Goal: Complete application form: Complete application form

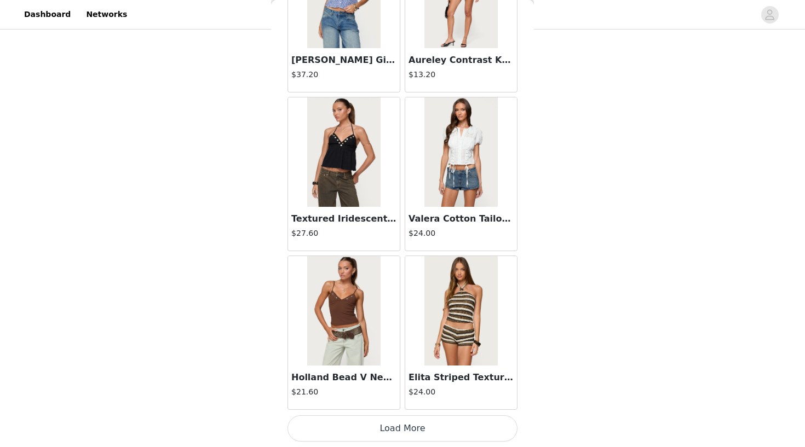
scroll to position [4405, 0]
click at [426, 427] on button "Load More" at bounding box center [403, 429] width 230 height 26
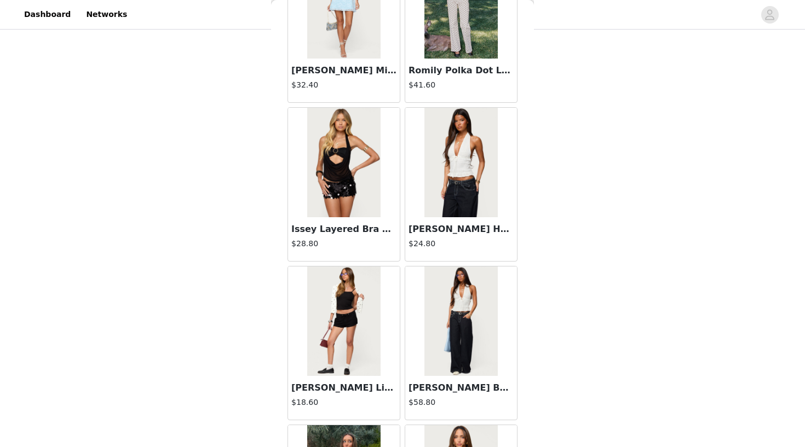
scroll to position [5349, 0]
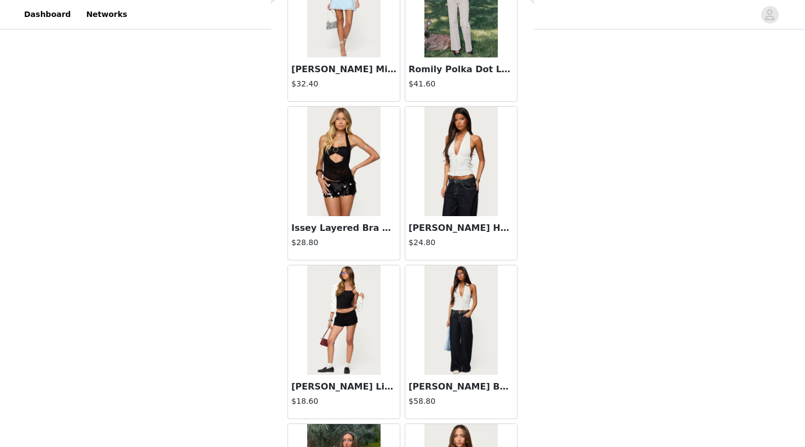
click at [434, 232] on h3 "[PERSON_NAME] Halter Top" at bounding box center [461, 228] width 105 height 13
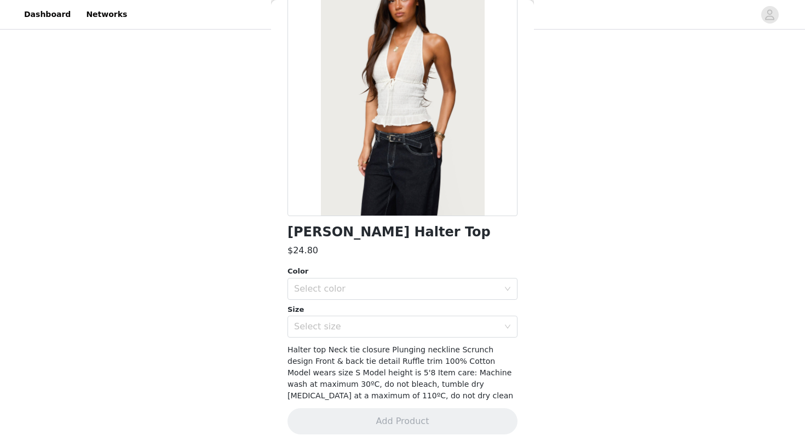
scroll to position [252, 0]
click at [416, 284] on div "Select color" at bounding box center [396, 289] width 205 height 11
click at [407, 311] on li "WHITE" at bounding box center [403, 313] width 230 height 18
click at [406, 330] on div "Select size" at bounding box center [396, 326] width 205 height 11
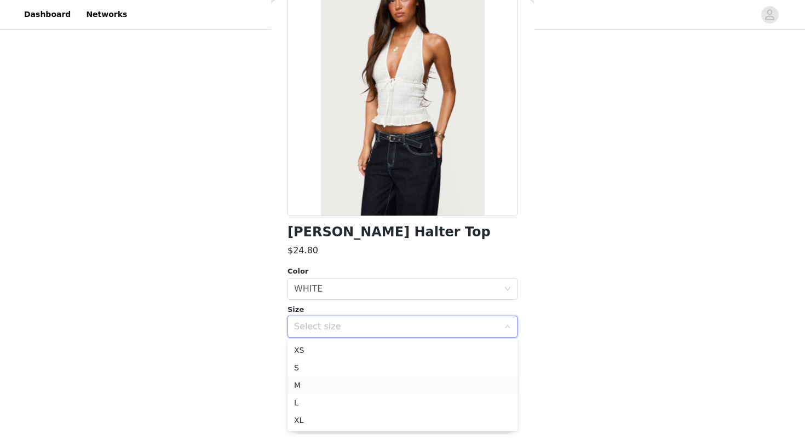
click at [394, 388] on li "M" at bounding box center [403, 386] width 230 height 18
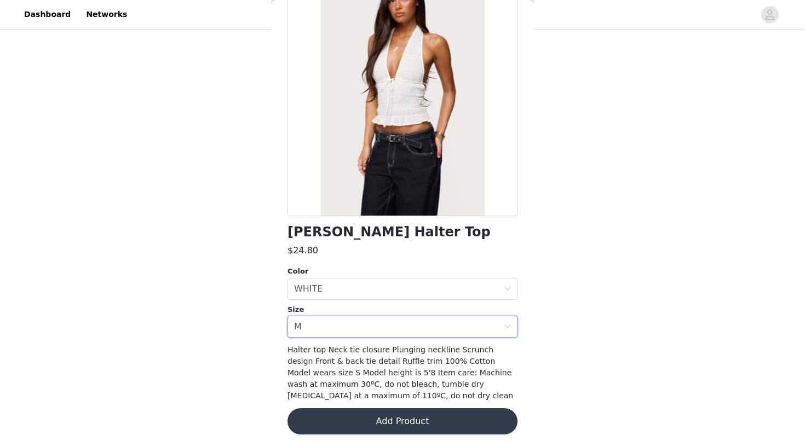
click at [407, 418] on button "Add Product" at bounding box center [403, 422] width 230 height 26
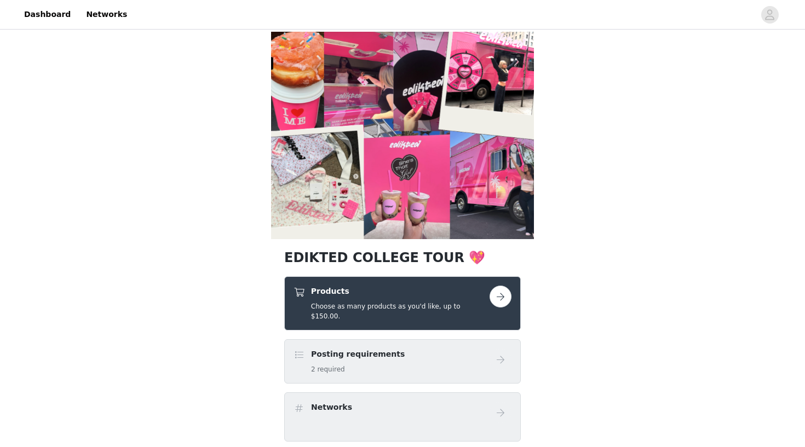
scroll to position [35, 0]
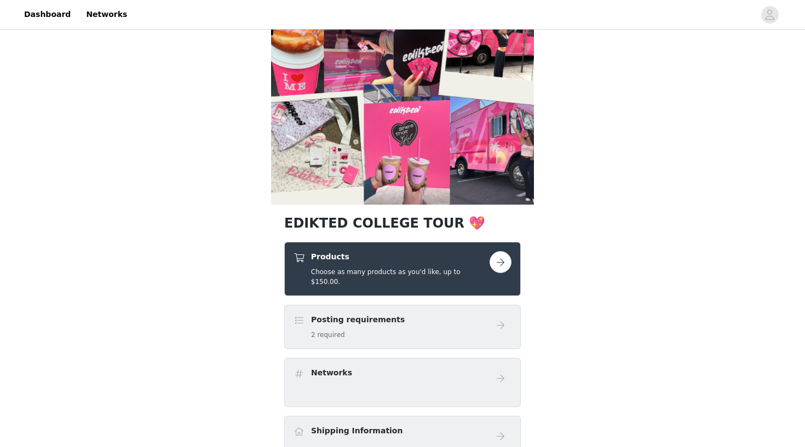
click at [495, 267] on button "button" at bounding box center [501, 262] width 22 height 22
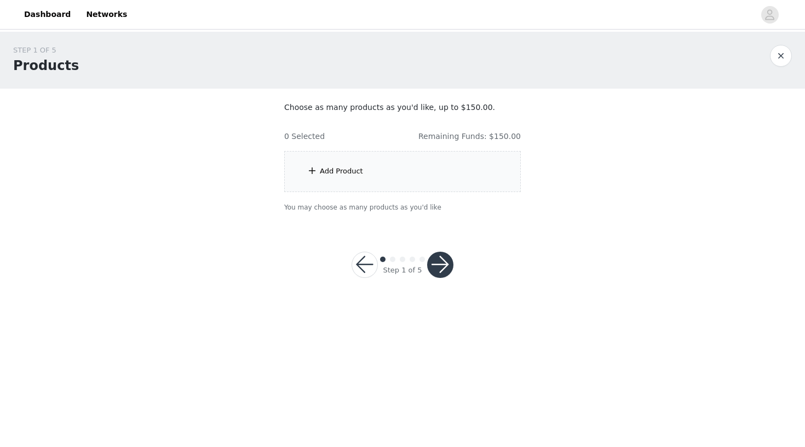
click at [427, 181] on div "Add Product" at bounding box center [402, 171] width 237 height 41
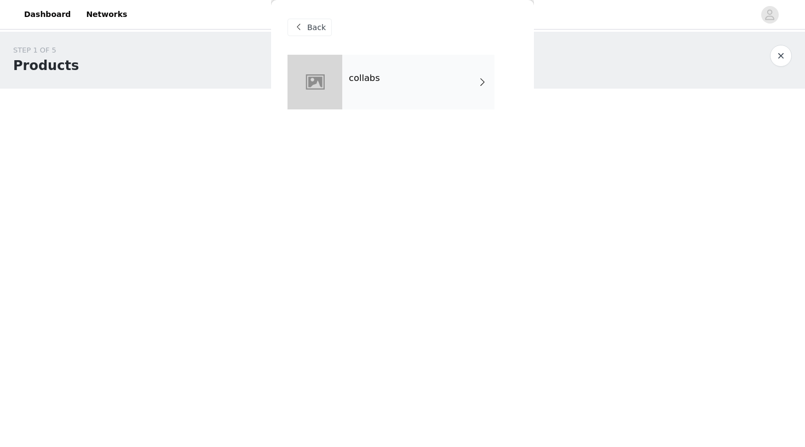
click at [420, 90] on div "collabs" at bounding box center [418, 82] width 152 height 55
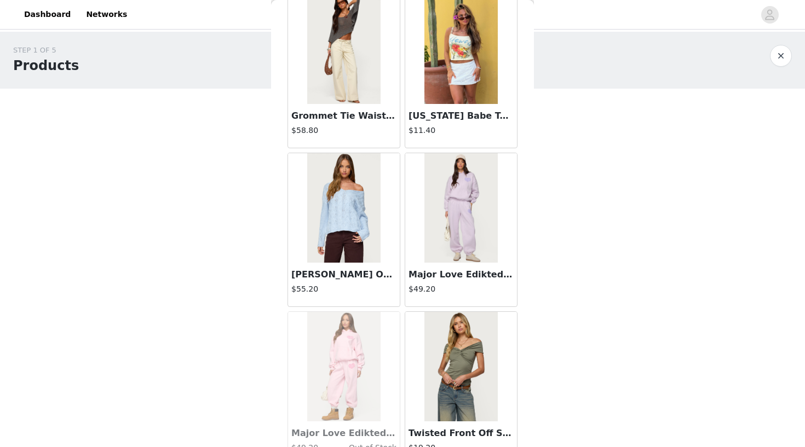
scroll to position [822, 0]
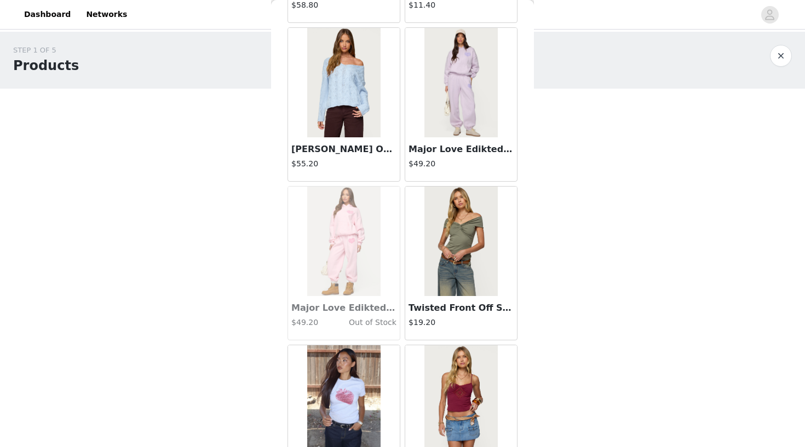
click at [446, 295] on img at bounding box center [460, 242] width 73 height 110
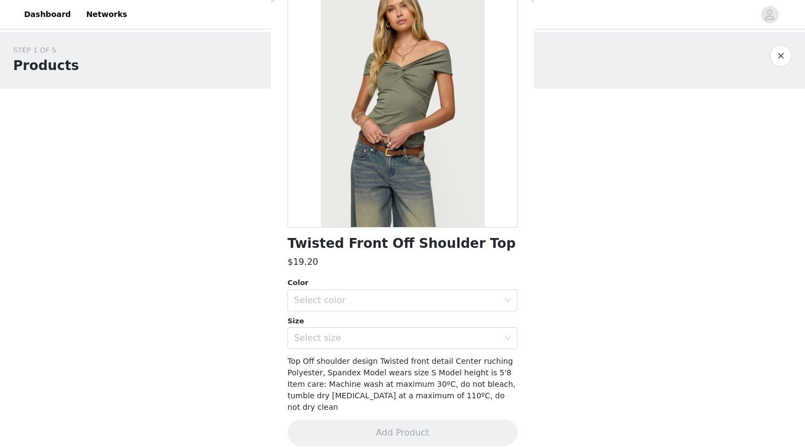
scroll to position [0, 0]
click at [358, 302] on div "Select color" at bounding box center [396, 300] width 205 height 11
click at [360, 325] on li "OLIVE" at bounding box center [403, 324] width 230 height 18
click at [361, 337] on div "Select size" at bounding box center [396, 338] width 205 height 11
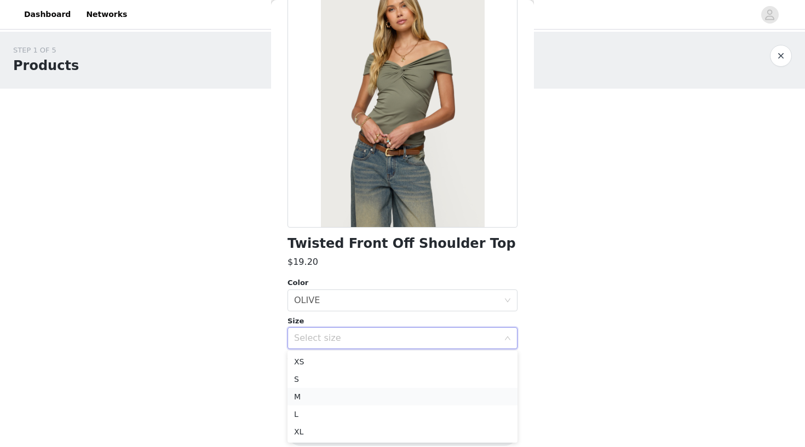
click at [363, 389] on li "M" at bounding box center [403, 397] width 230 height 18
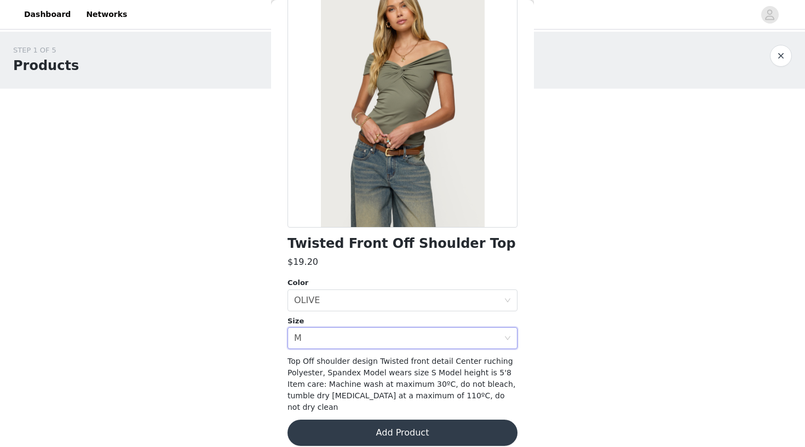
click at [377, 429] on button "Add Product" at bounding box center [403, 433] width 230 height 26
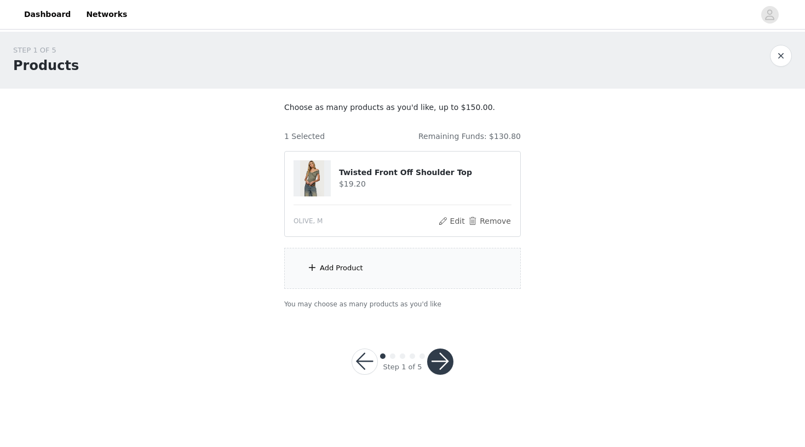
click at [369, 261] on div "Add Product" at bounding box center [402, 268] width 237 height 41
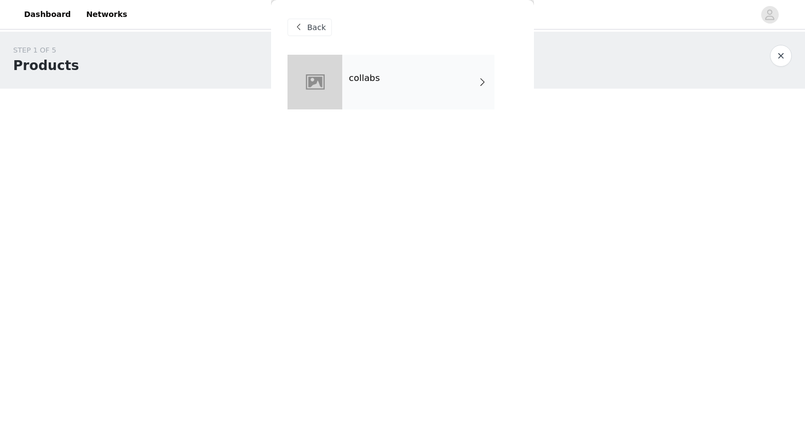
click at [390, 80] on div "collabs" at bounding box center [418, 82] width 152 height 55
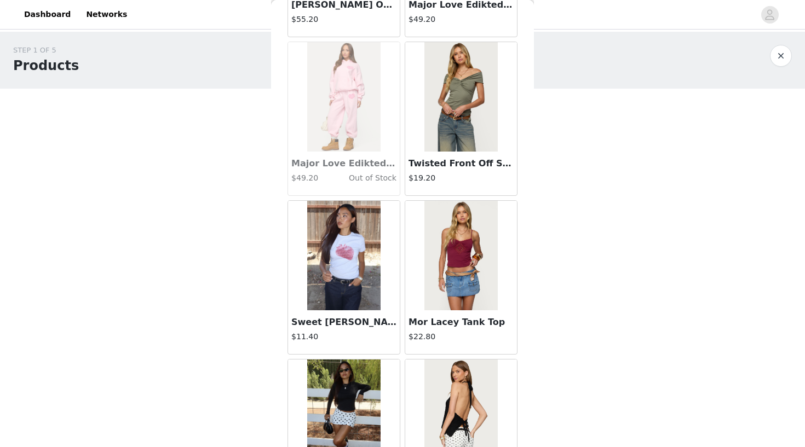
scroll to position [972, 0]
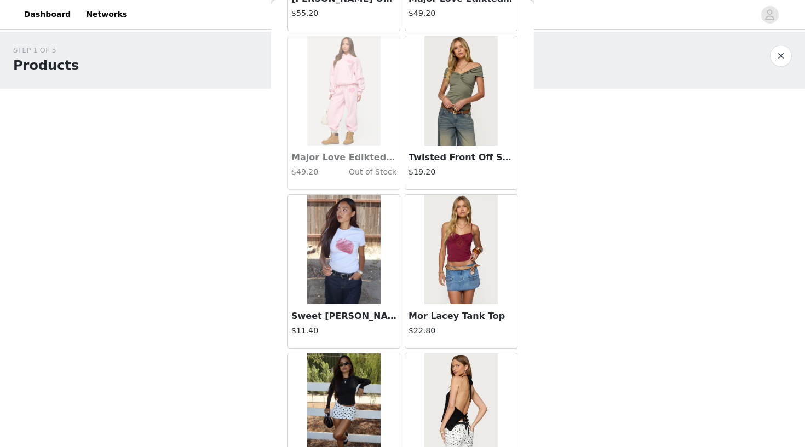
click at [458, 255] on img at bounding box center [460, 250] width 73 height 110
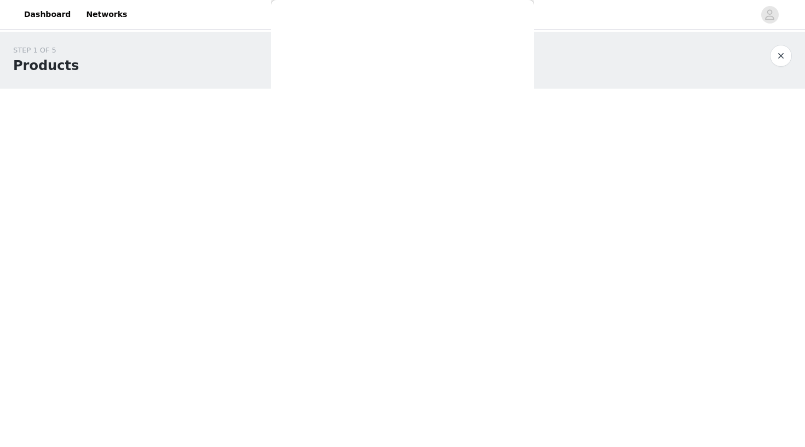
scroll to position [0, 0]
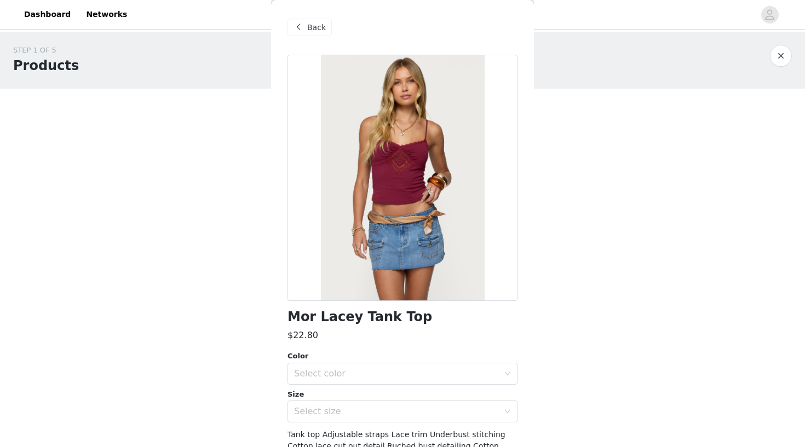
click at [302, 29] on span at bounding box center [298, 27] width 13 height 13
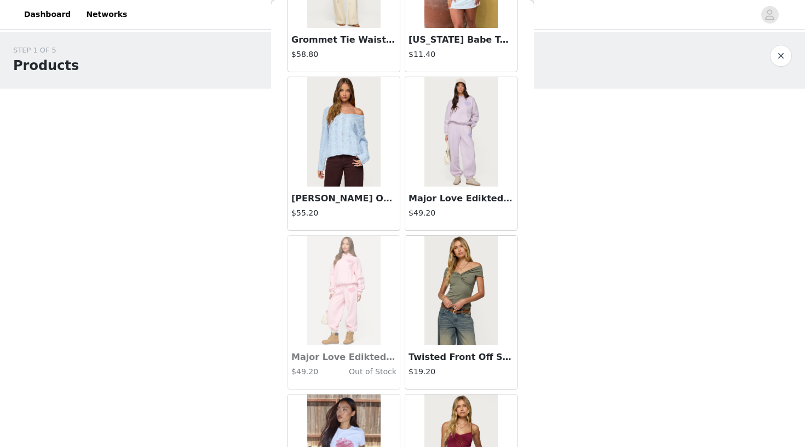
scroll to position [590, 0]
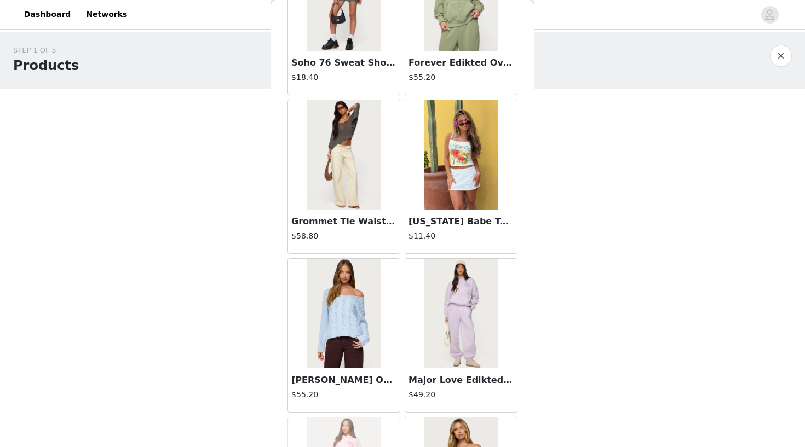
click at [342, 335] on img at bounding box center [343, 314] width 73 height 110
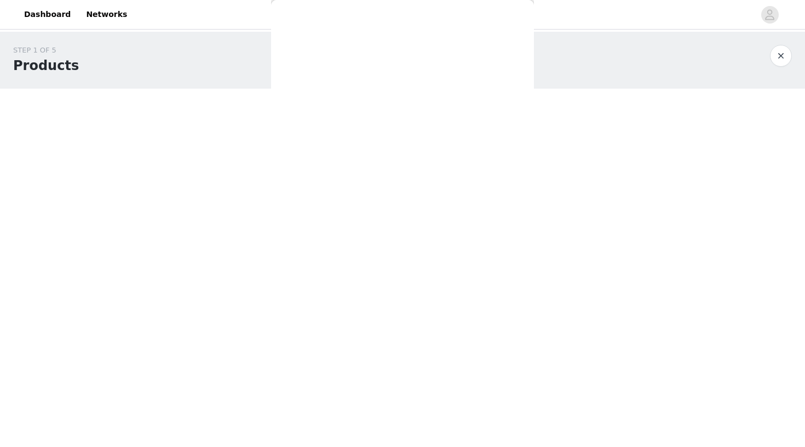
scroll to position [73, 0]
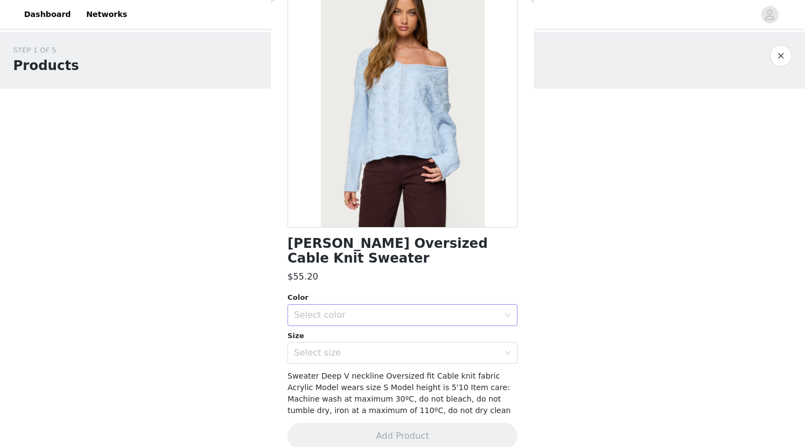
click at [391, 310] on div "Select color" at bounding box center [396, 315] width 205 height 11
click at [390, 326] on li "LIGHT BLUE" at bounding box center [403, 324] width 230 height 18
click at [391, 348] on div "Select size" at bounding box center [396, 353] width 205 height 11
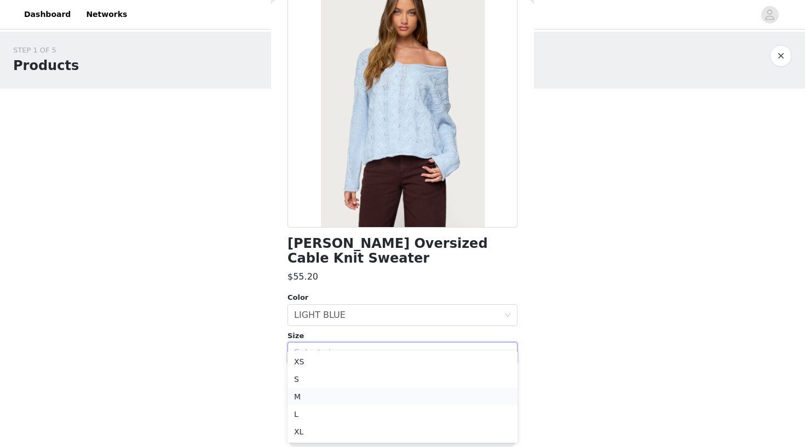
click at [391, 397] on li "M" at bounding box center [403, 397] width 230 height 18
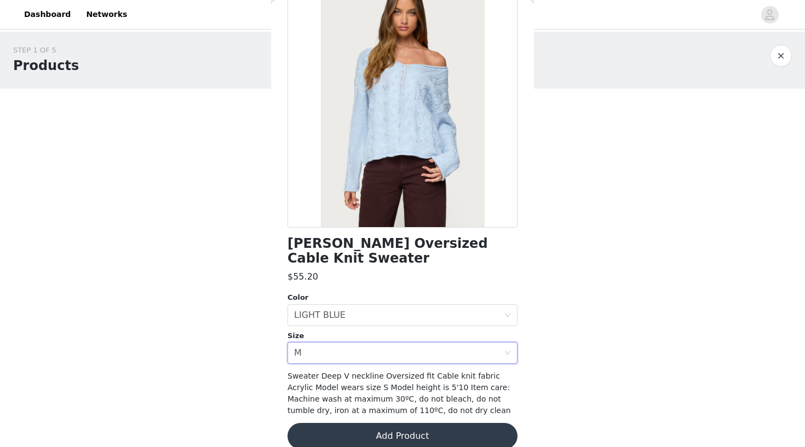
click at [403, 425] on button "Add Product" at bounding box center [403, 436] width 230 height 26
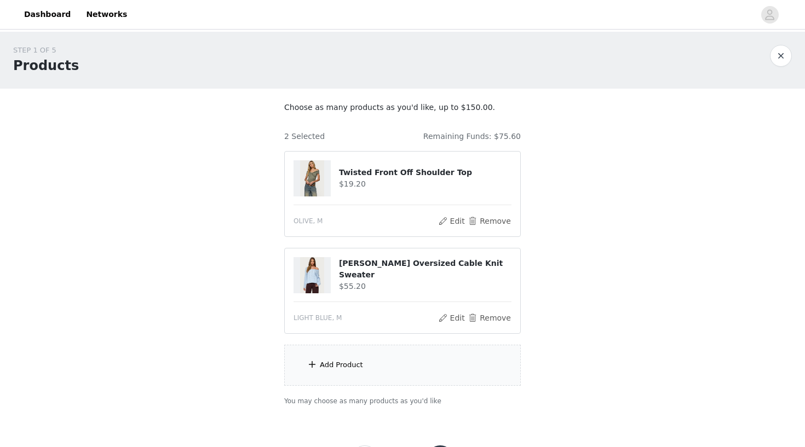
click at [363, 366] on div "Add Product" at bounding box center [402, 365] width 237 height 41
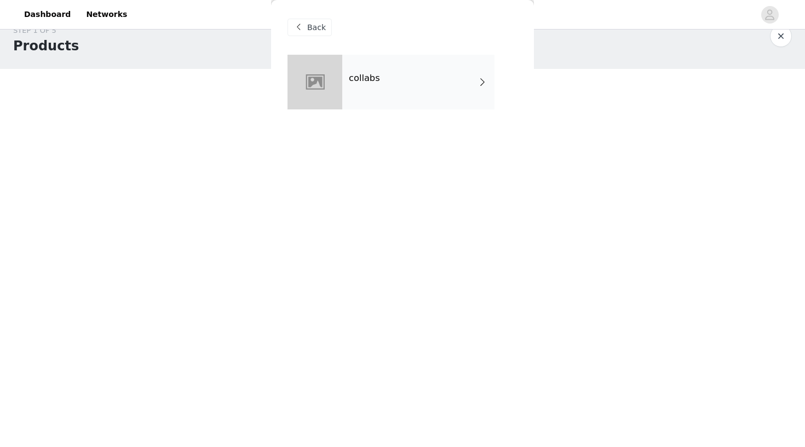
scroll to position [21, 0]
click at [381, 95] on div "collabs" at bounding box center [418, 82] width 152 height 55
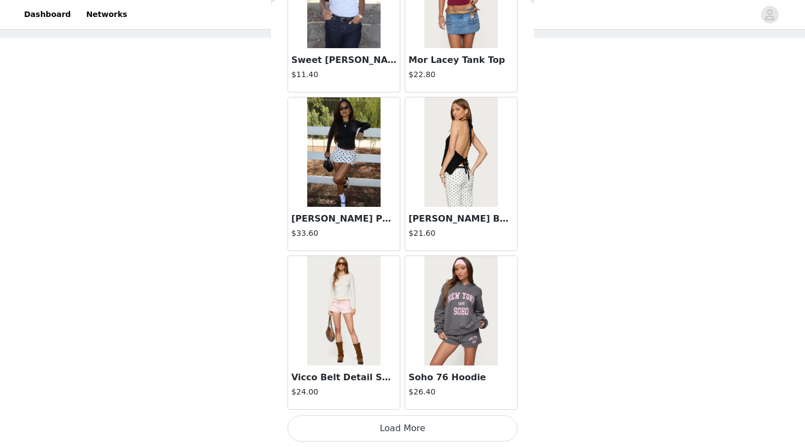
scroll to position [50, 0]
click at [412, 428] on button "Load More" at bounding box center [403, 429] width 230 height 26
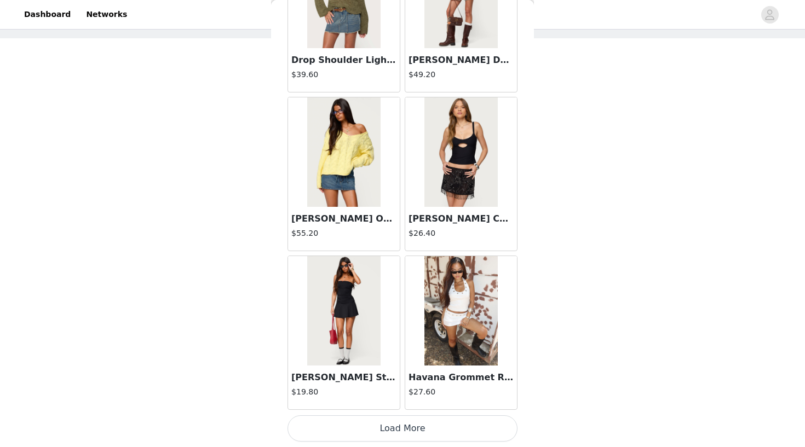
scroll to position [2817, 0]
click at [456, 304] on img at bounding box center [460, 311] width 73 height 110
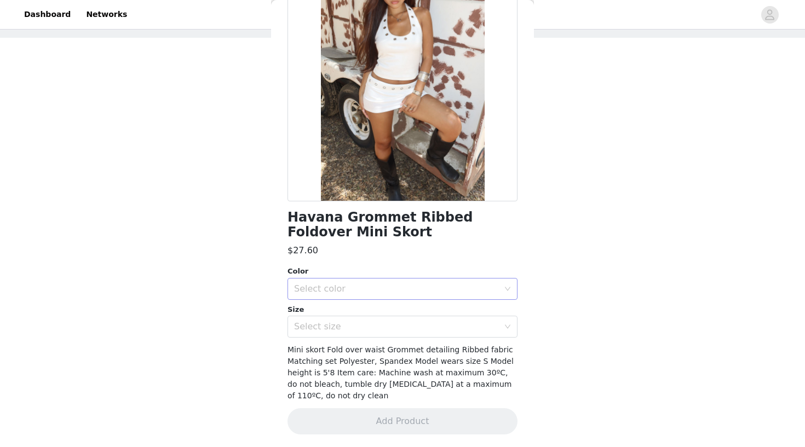
scroll to position [50, 0]
click at [391, 287] on div "Select color" at bounding box center [396, 289] width 205 height 11
click at [392, 318] on li "WHITE" at bounding box center [403, 313] width 230 height 18
click at [393, 330] on div "Select size" at bounding box center [396, 326] width 205 height 11
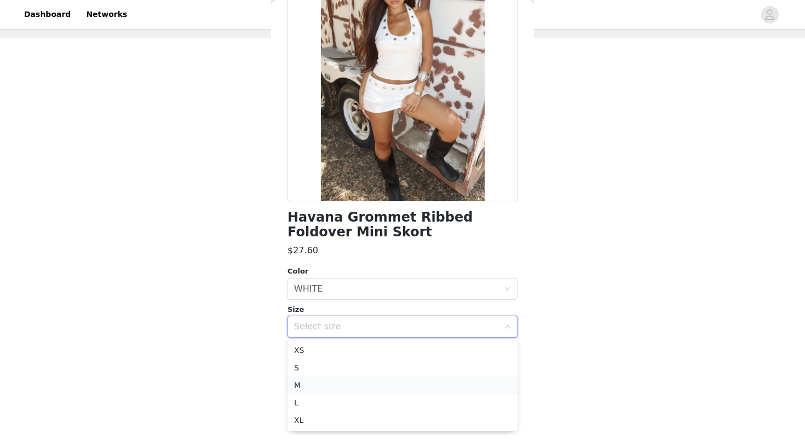
click at [401, 390] on li "M" at bounding box center [403, 386] width 230 height 18
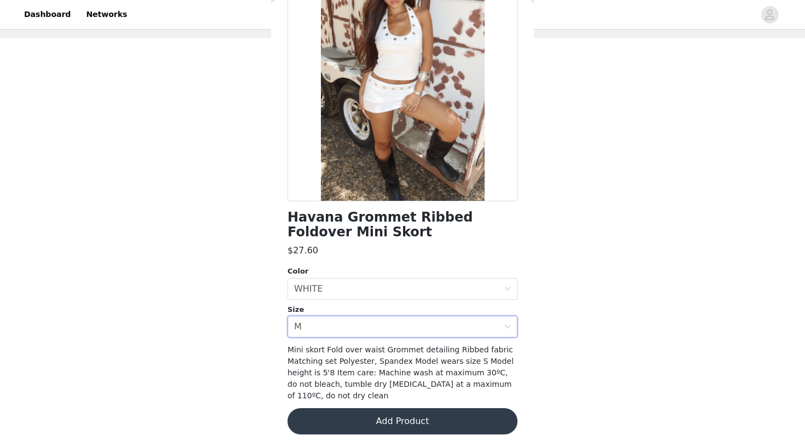
click at [408, 411] on button "Add Product" at bounding box center [403, 422] width 230 height 26
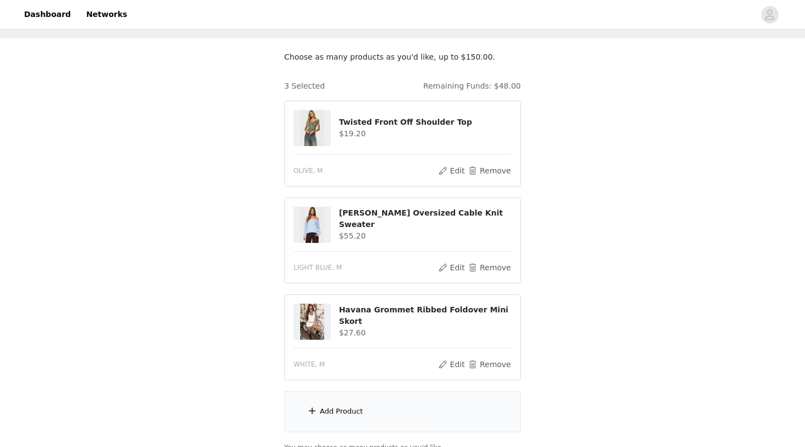
click at [406, 412] on div "Add Product" at bounding box center [402, 412] width 237 height 41
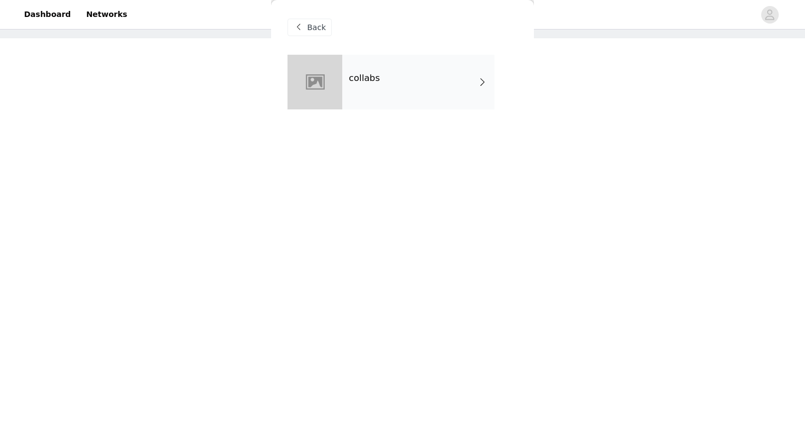
click at [401, 85] on div "collabs" at bounding box center [418, 82] width 152 height 55
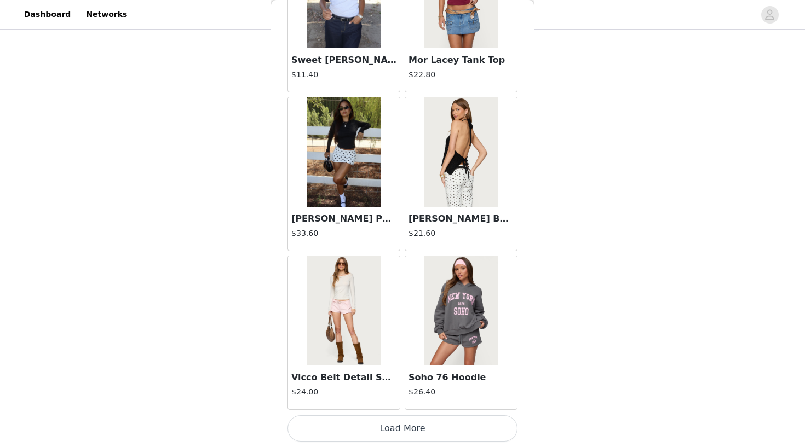
scroll to position [147, 0]
click at [413, 433] on button "Load More" at bounding box center [403, 429] width 230 height 26
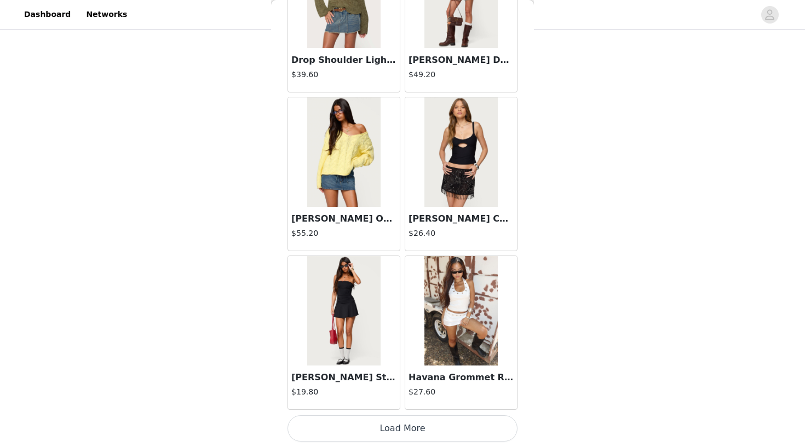
click at [428, 424] on button "Load More" at bounding box center [403, 429] width 230 height 26
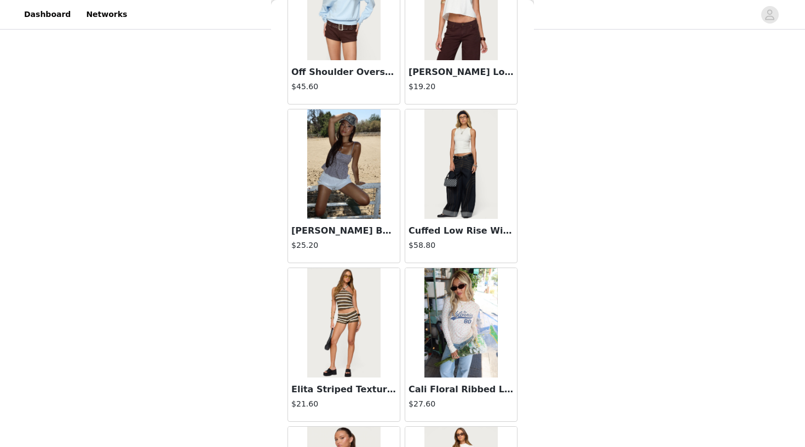
scroll to position [3764, 0]
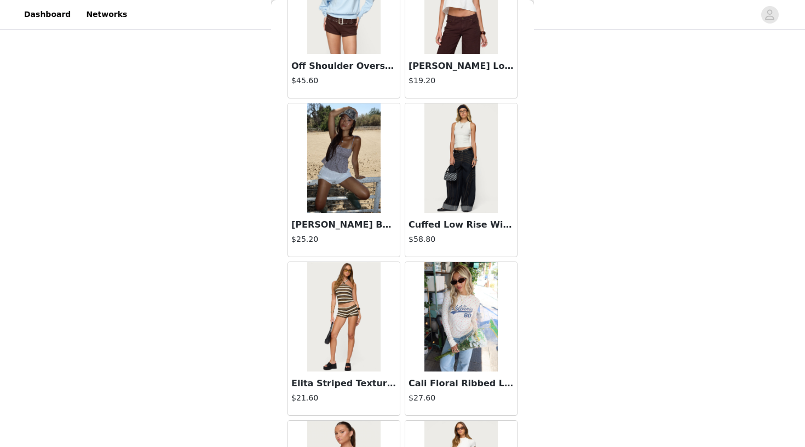
click at [346, 226] on h3 "[PERSON_NAME] Babydoll Top" at bounding box center [343, 225] width 105 height 13
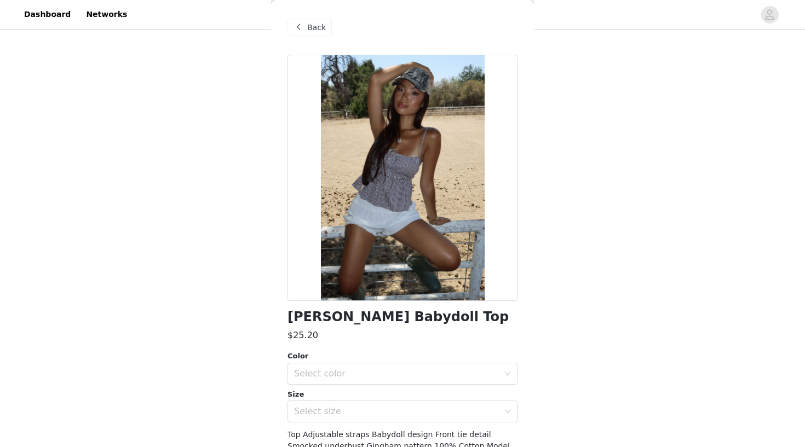
scroll to position [147, 0]
click at [319, 35] on div "Back" at bounding box center [310, 28] width 44 height 18
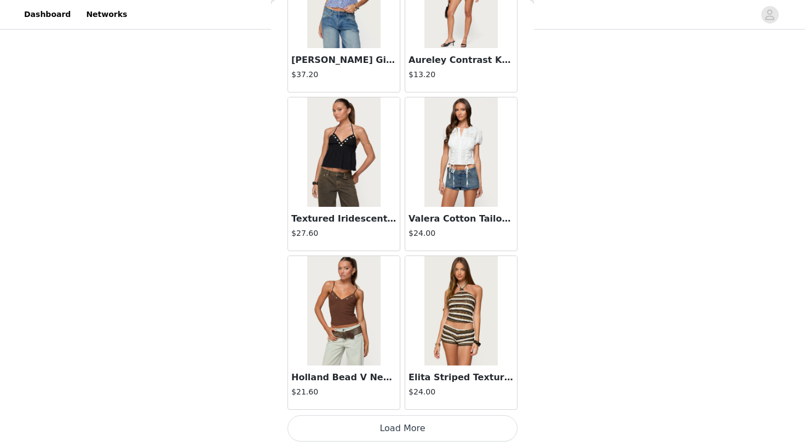
click at [383, 432] on button "Load More" at bounding box center [403, 429] width 230 height 26
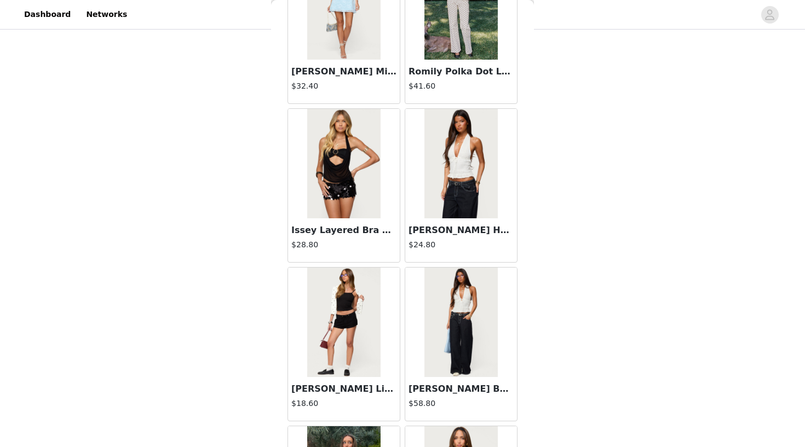
scroll to position [5359, 0]
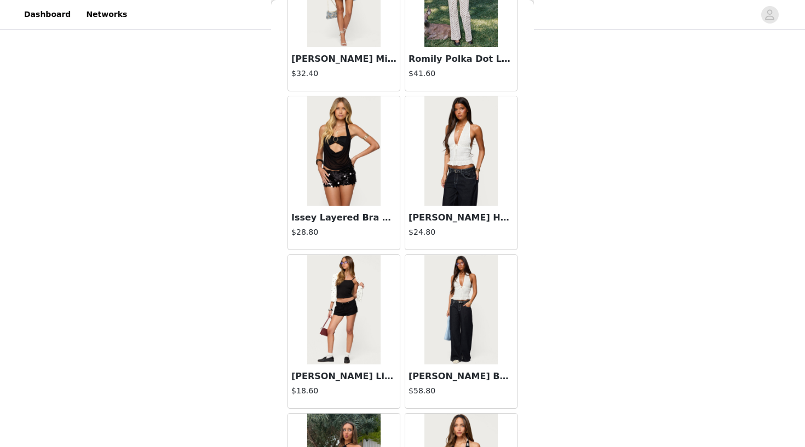
click at [447, 217] on h3 "[PERSON_NAME] Halter Top" at bounding box center [461, 217] width 105 height 13
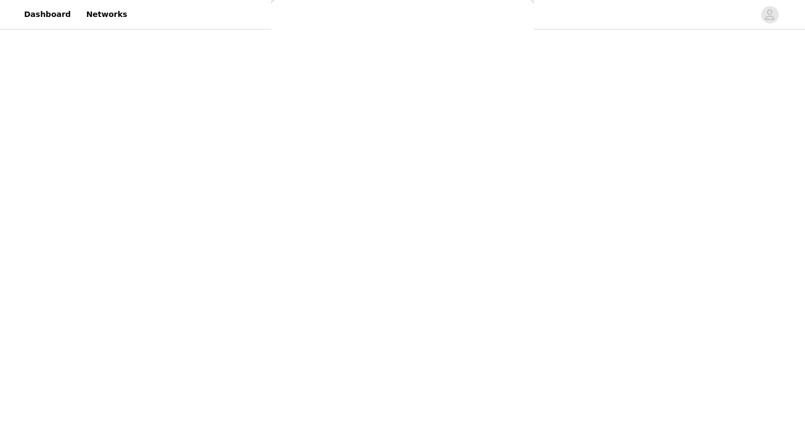
scroll to position [85, 0]
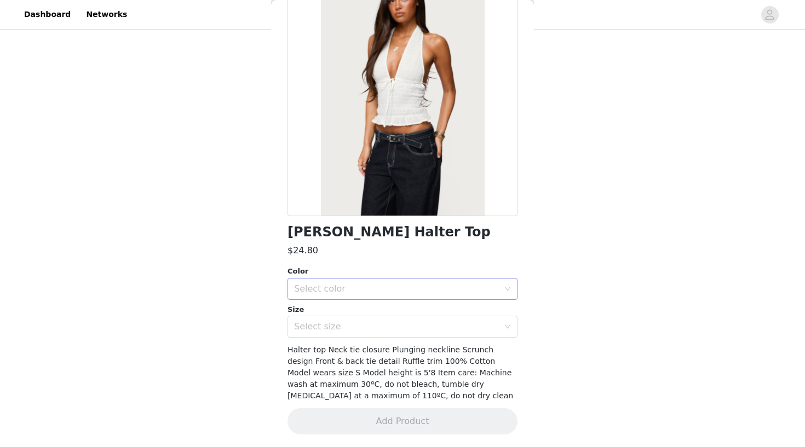
click at [405, 289] on div "Select color" at bounding box center [396, 289] width 205 height 11
click at [403, 309] on li "WHITE" at bounding box center [403, 313] width 230 height 18
click at [403, 324] on div "Select size" at bounding box center [396, 326] width 205 height 11
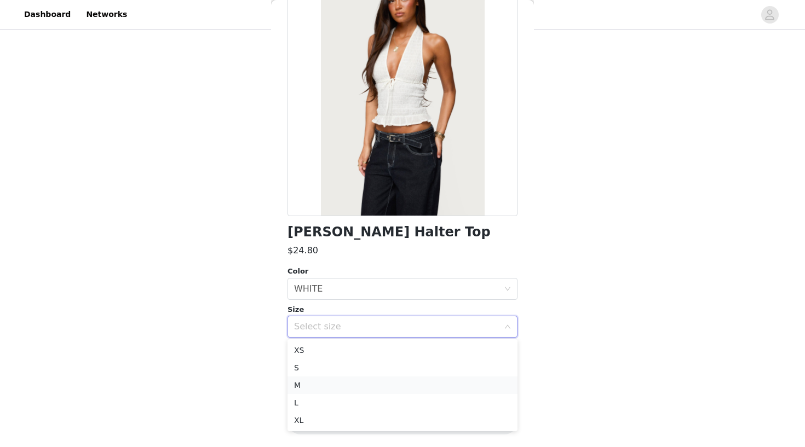
click at [407, 386] on li "M" at bounding box center [403, 386] width 230 height 18
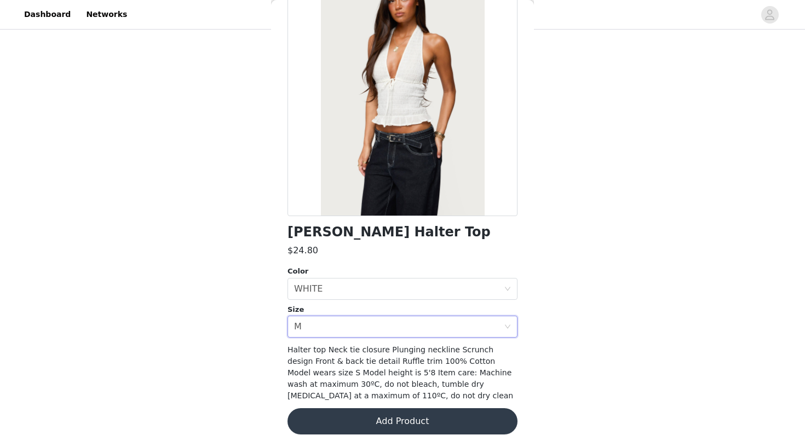
click at [417, 420] on button "Add Product" at bounding box center [403, 422] width 230 height 26
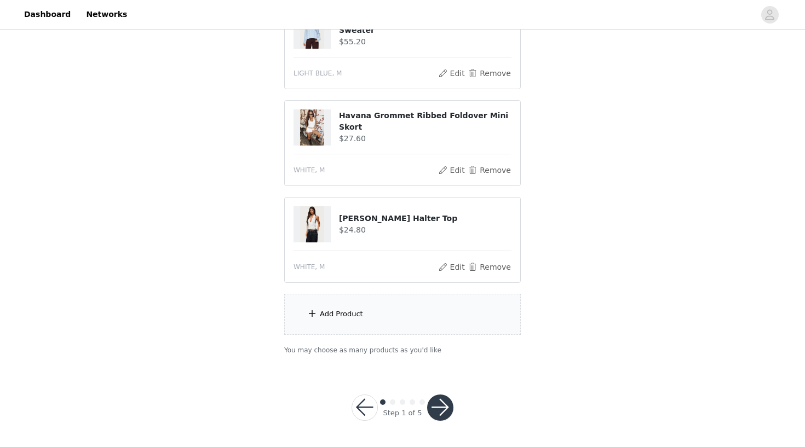
scroll to position [244, 0]
click at [387, 335] on section "Choose as many products as you'd like, up to $150.00. 4 Selected Remaining Fund…" at bounding box center [402, 106] width 263 height 525
click at [387, 315] on div "Add Product" at bounding box center [402, 315] width 237 height 41
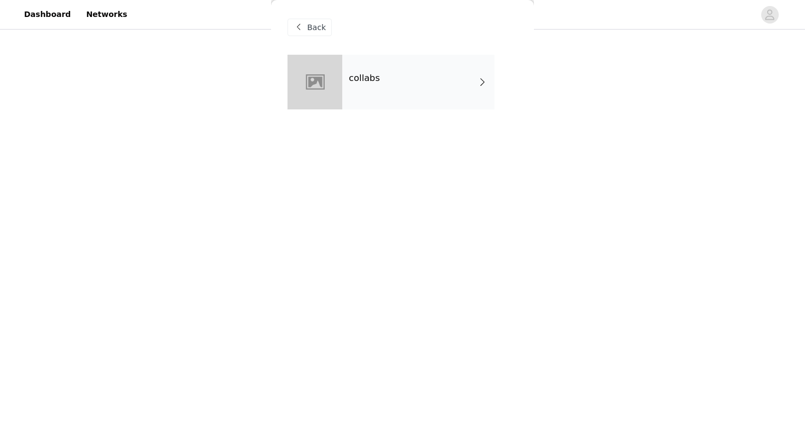
click at [389, 89] on div "collabs" at bounding box center [418, 82] width 152 height 55
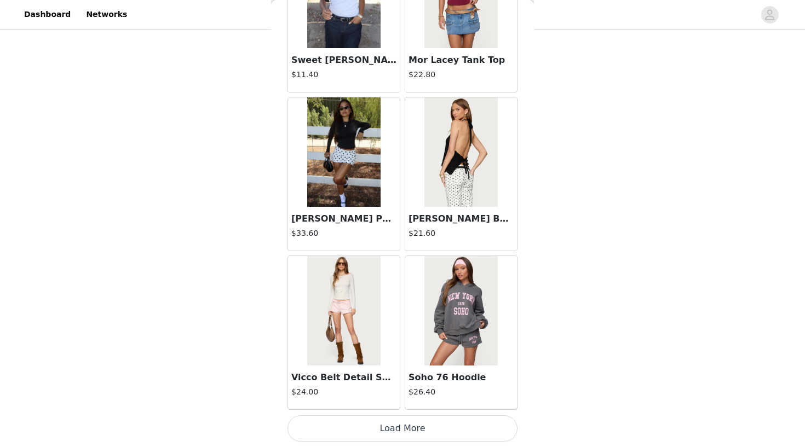
scroll to position [1228, 0]
click at [410, 429] on button "Load More" at bounding box center [403, 429] width 230 height 26
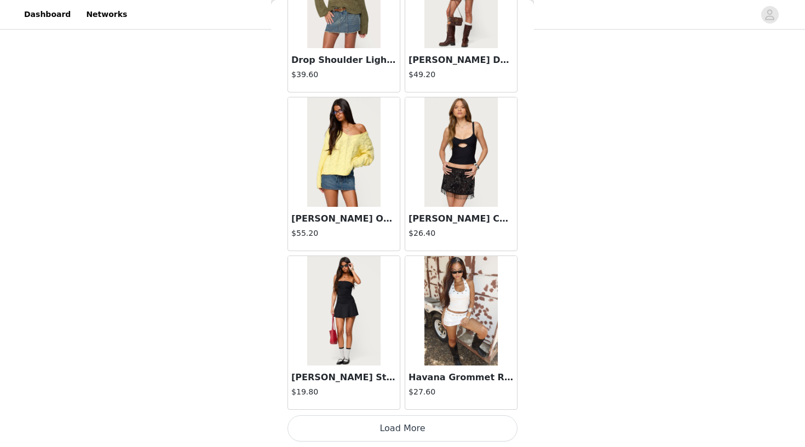
scroll to position [244, 0]
click at [455, 426] on button "Load More" at bounding box center [403, 429] width 230 height 26
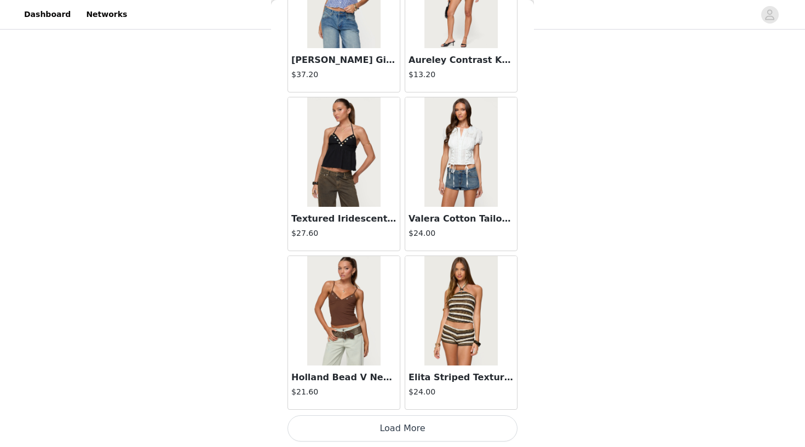
click at [441, 428] on button "Load More" at bounding box center [403, 429] width 230 height 26
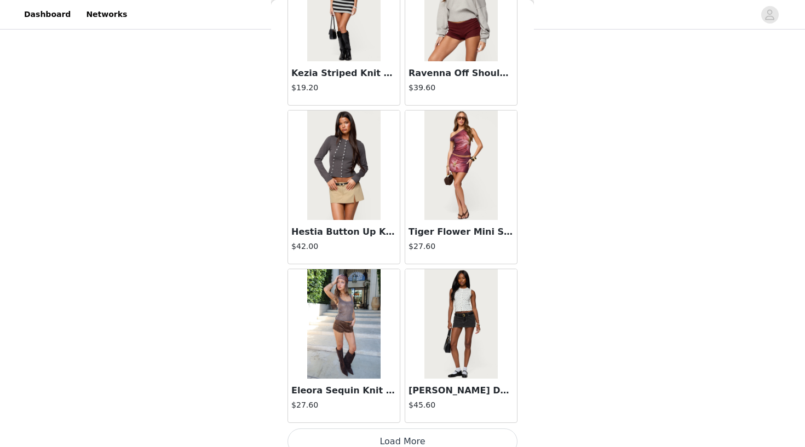
scroll to position [5977, 0]
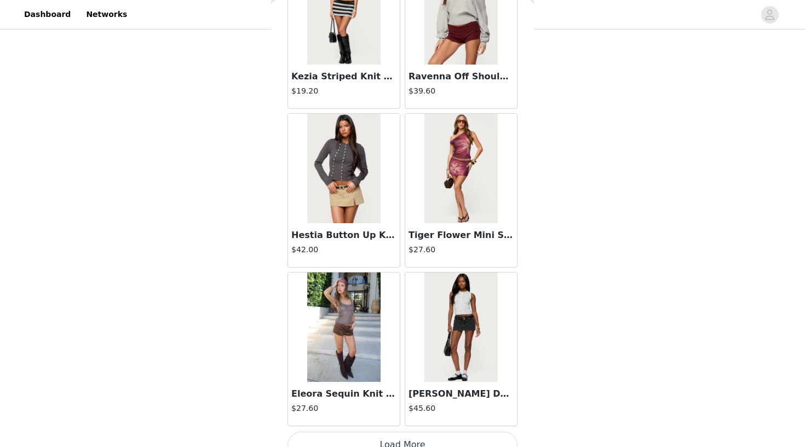
click at [462, 399] on h3 "[PERSON_NAME] Denim Mini Skort" at bounding box center [461, 394] width 105 height 13
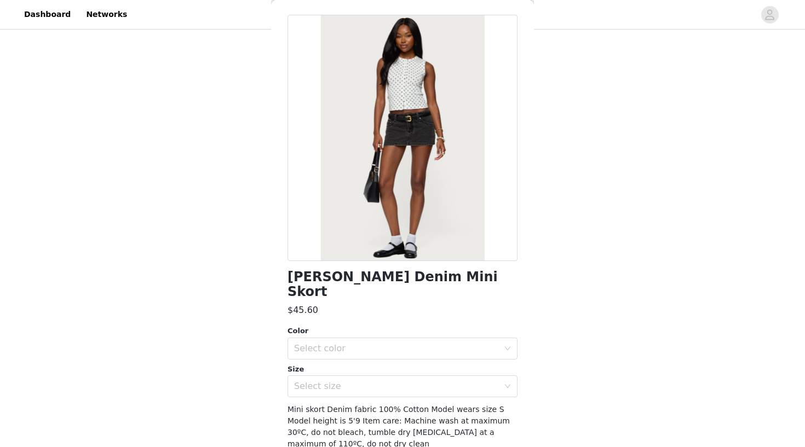
scroll to position [41, 0]
click at [407, 338] on div "Select color" at bounding box center [399, 348] width 210 height 21
click at [406, 360] on li "BLACK WASHED" at bounding box center [403, 357] width 230 height 18
click at [407, 381] on div "Select size" at bounding box center [396, 386] width 205 height 11
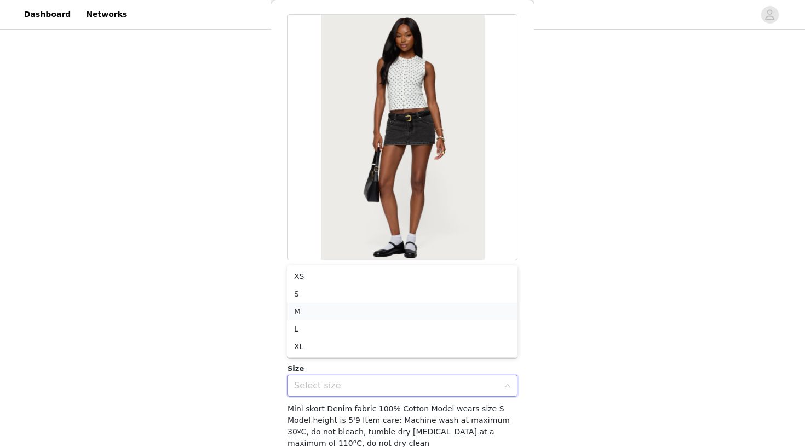
click at [400, 314] on li "M" at bounding box center [403, 312] width 230 height 18
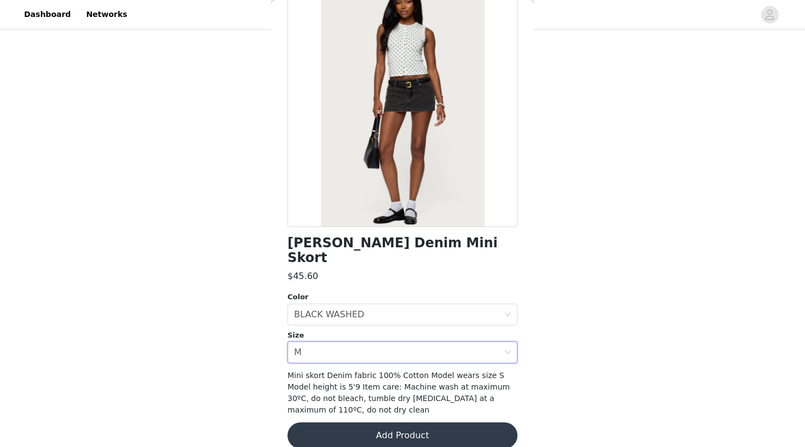
scroll to position [73, 0]
click at [409, 430] on button "Add Product" at bounding box center [403, 436] width 230 height 26
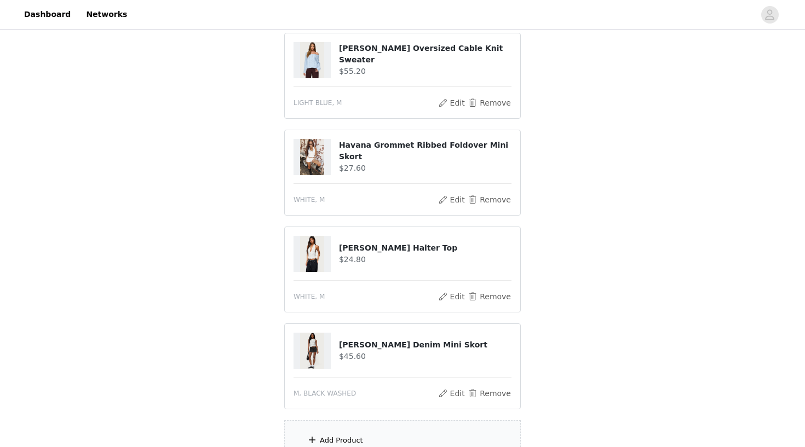
scroll to position [209, 0]
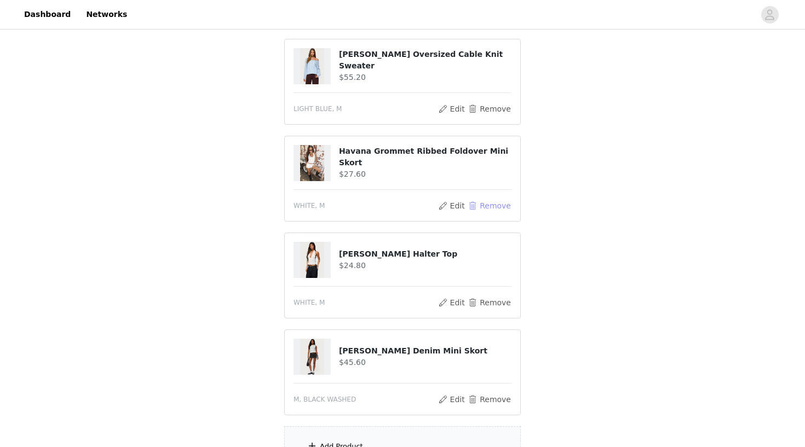
click at [476, 203] on button "Remove" at bounding box center [490, 205] width 44 height 13
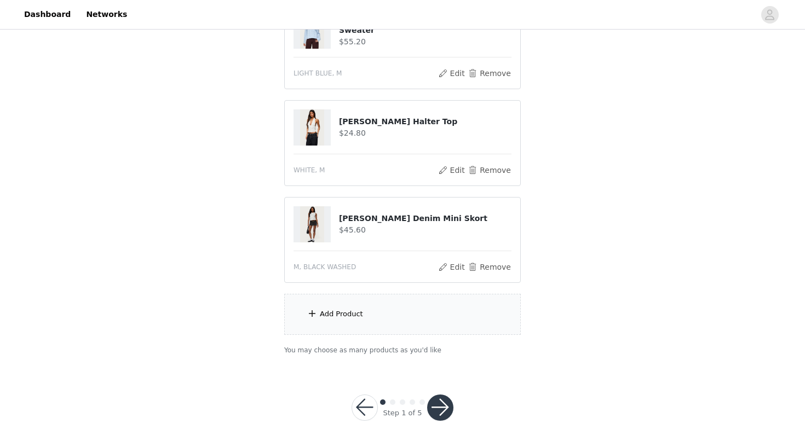
scroll to position [244, 0]
click at [424, 317] on div "Add Product" at bounding box center [402, 315] width 237 height 41
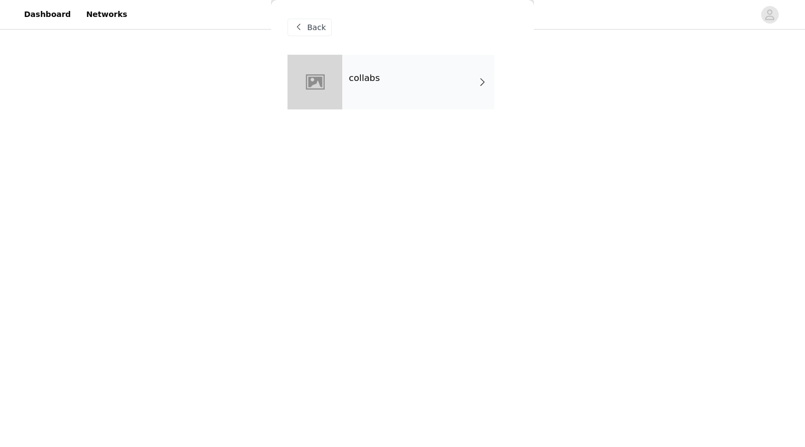
click at [387, 67] on div "collabs" at bounding box center [418, 82] width 152 height 55
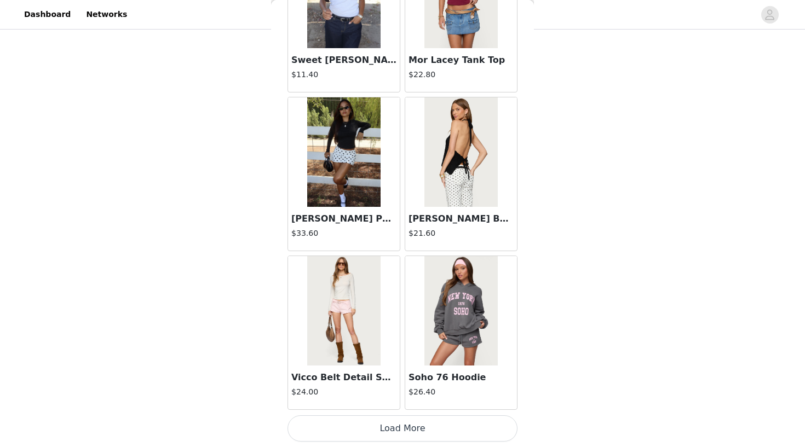
scroll to position [0, 0]
click at [419, 427] on button "Load More" at bounding box center [403, 429] width 230 height 26
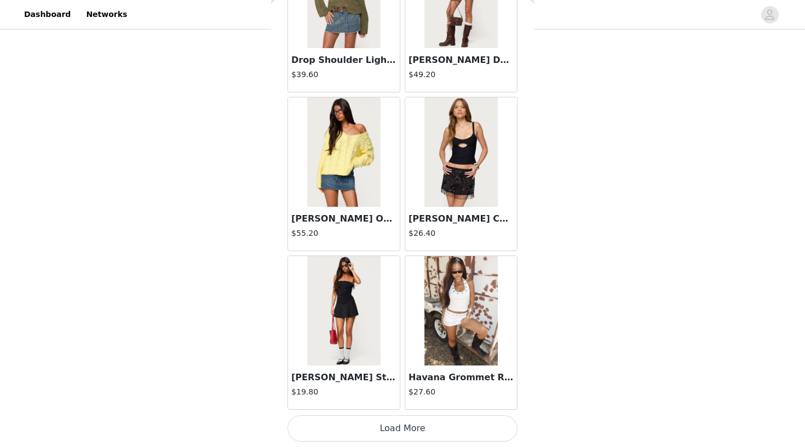
click at [421, 438] on button "Load More" at bounding box center [403, 429] width 230 height 26
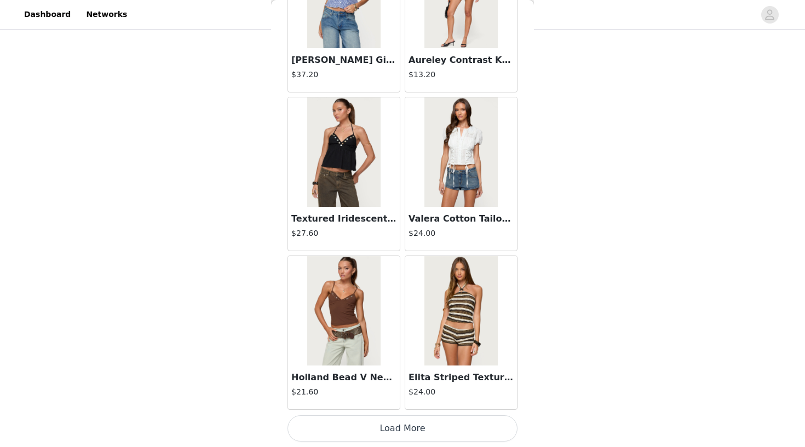
scroll to position [244, 0]
click at [437, 434] on button "Load More" at bounding box center [403, 429] width 230 height 26
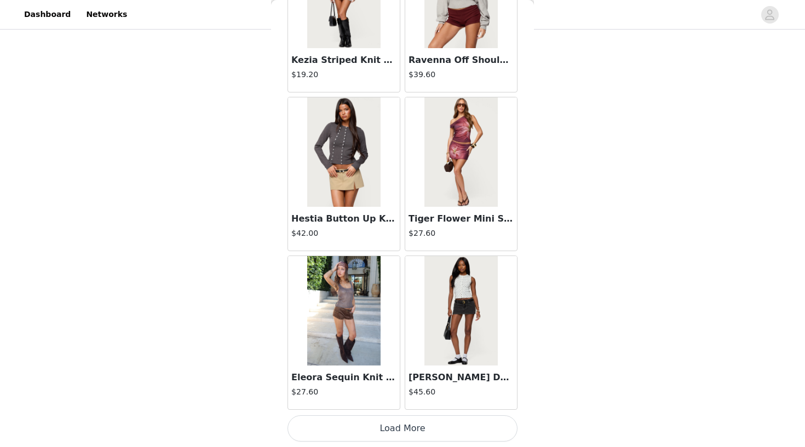
scroll to position [5993, 0]
click at [442, 425] on button "Load More" at bounding box center [403, 429] width 230 height 26
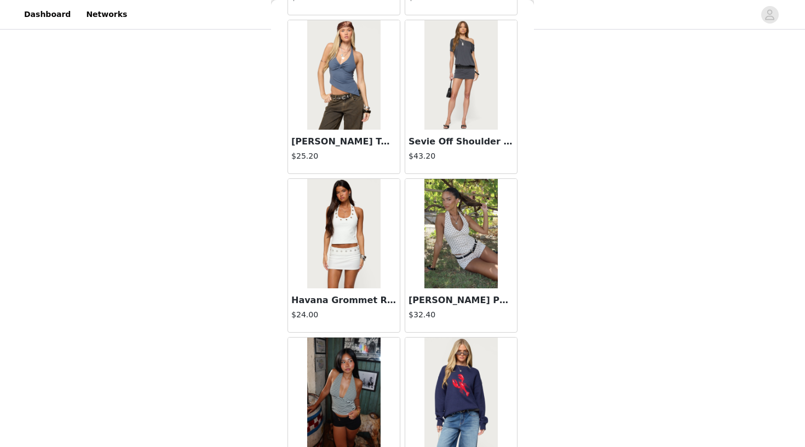
scroll to position [6379, 0]
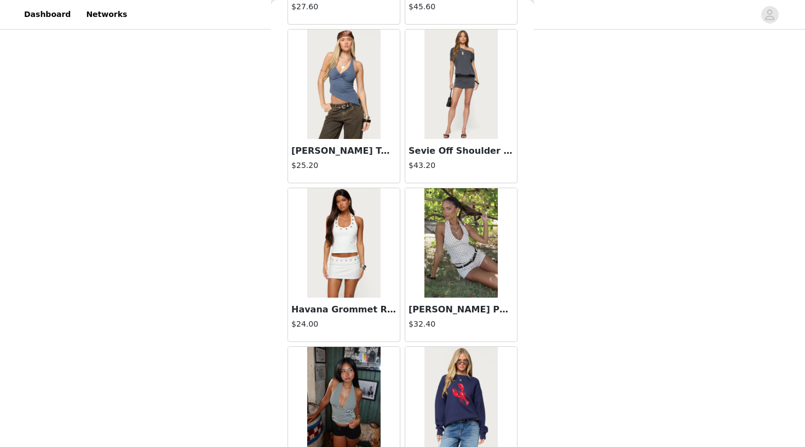
click at [355, 274] on img at bounding box center [343, 243] width 73 height 110
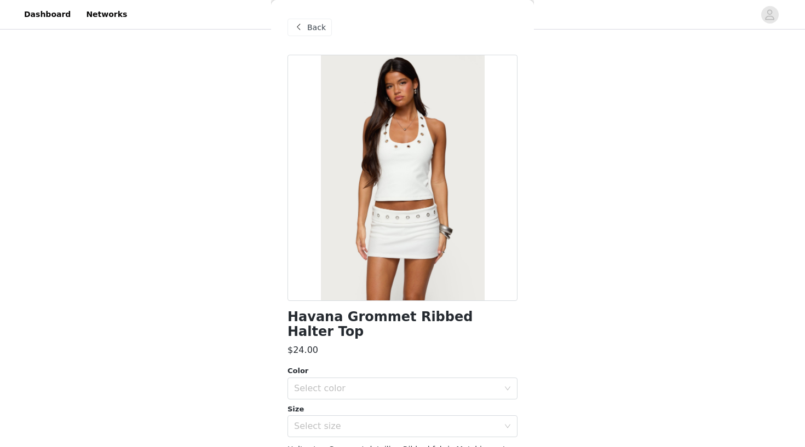
scroll to position [14, 0]
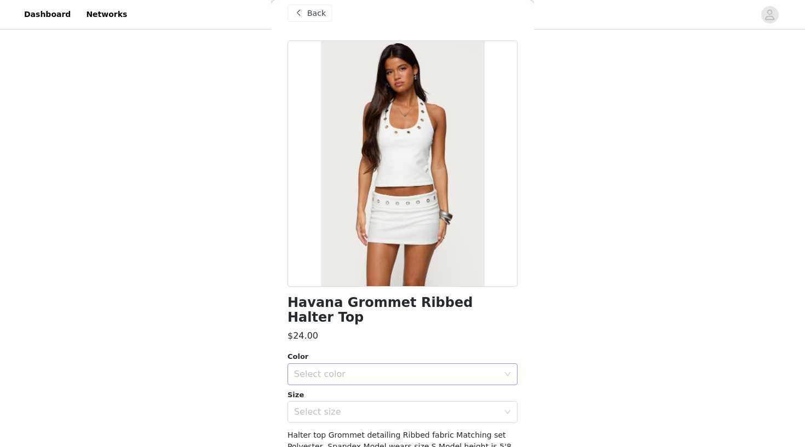
click at [404, 369] on div "Select color" at bounding box center [396, 374] width 205 height 11
click at [412, 386] on li "WHITE" at bounding box center [403, 384] width 230 height 18
click at [415, 407] on div "Select size" at bounding box center [396, 412] width 205 height 11
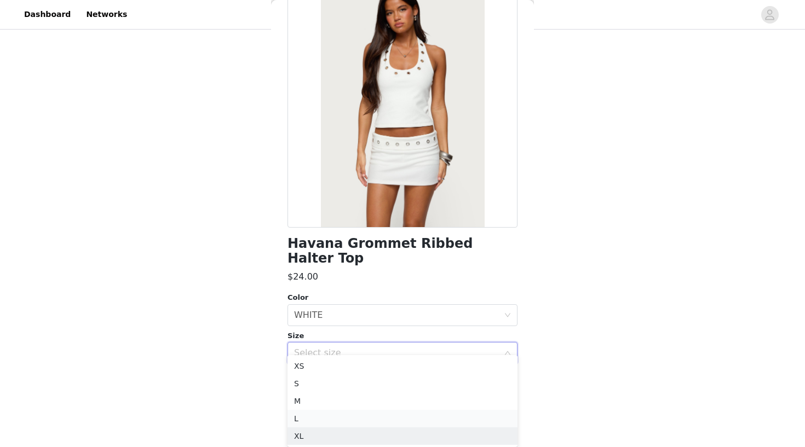
scroll to position [299, 0]
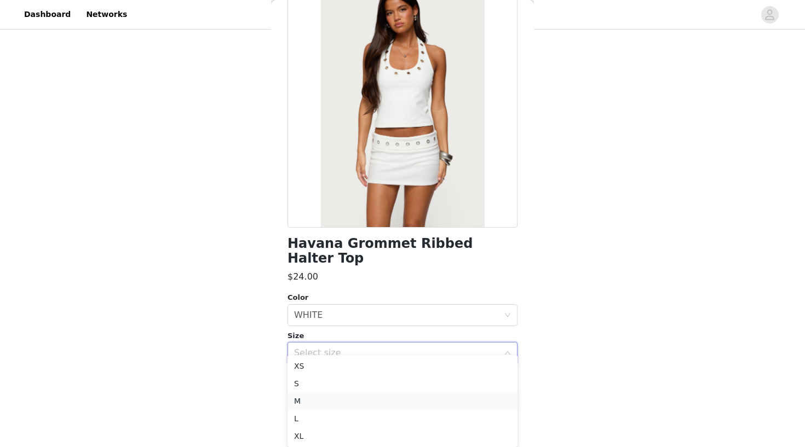
click at [405, 404] on li "M" at bounding box center [403, 402] width 230 height 18
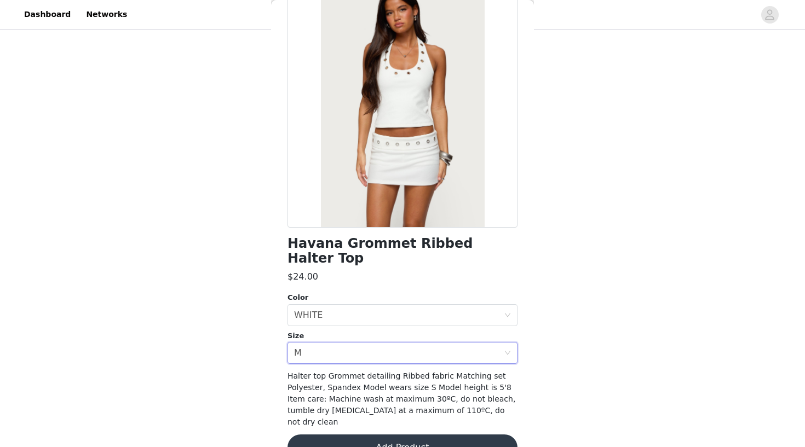
scroll to position [244, 0]
click at [410, 435] on button "Add Product" at bounding box center [403, 448] width 230 height 26
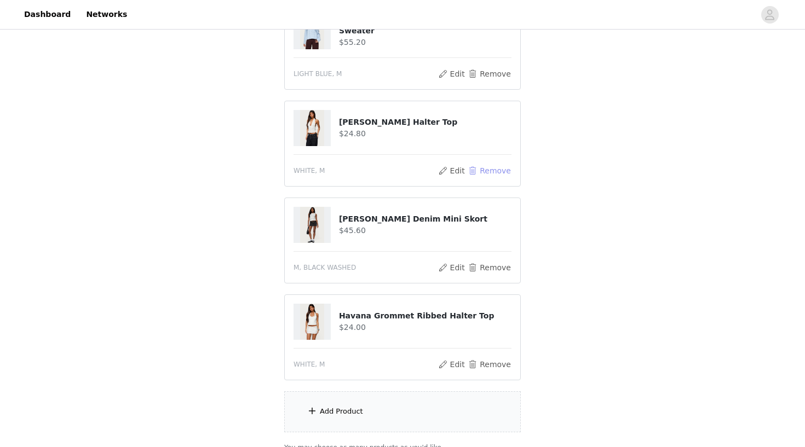
click at [496, 165] on button "Remove" at bounding box center [490, 170] width 44 height 13
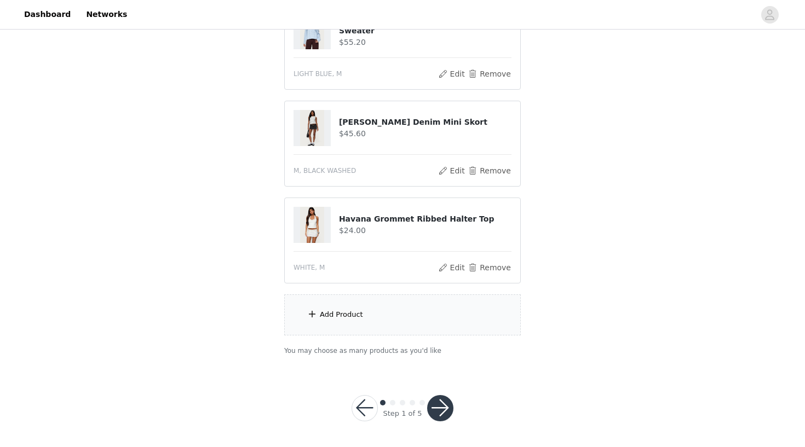
click at [447, 403] on button "button" at bounding box center [440, 408] width 26 height 26
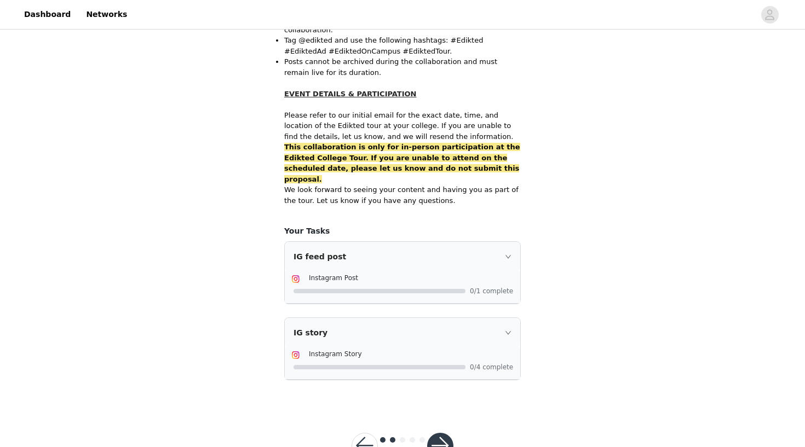
scroll to position [667, 0]
click at [507, 330] on icon "icon: right" at bounding box center [508, 333] width 7 height 7
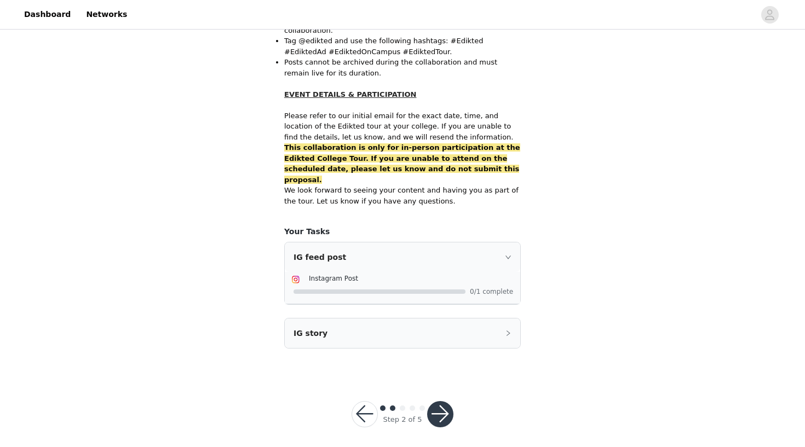
scroll to position [635, 0]
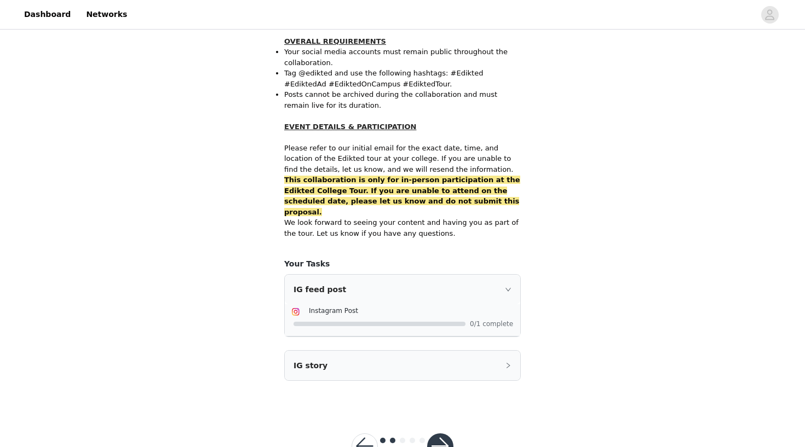
click at [506, 286] on icon "icon: right" at bounding box center [508, 289] width 7 height 7
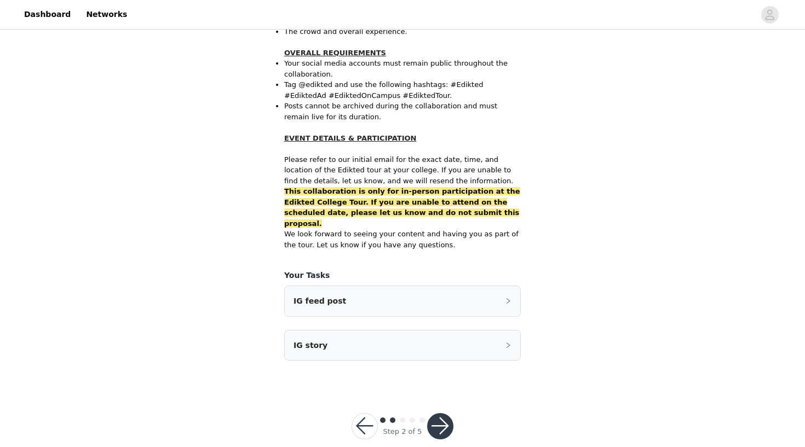
scroll to position [602, 0]
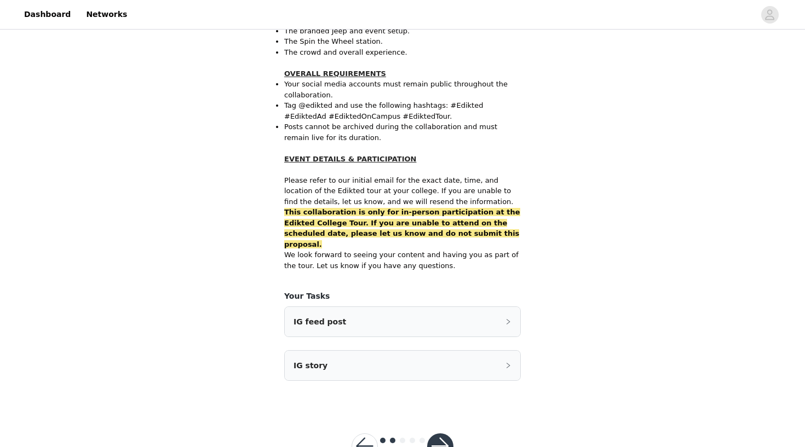
click at [507, 363] on icon "icon: right" at bounding box center [508, 366] width 7 height 7
click at [507, 319] on icon "icon: right" at bounding box center [508, 322] width 7 height 7
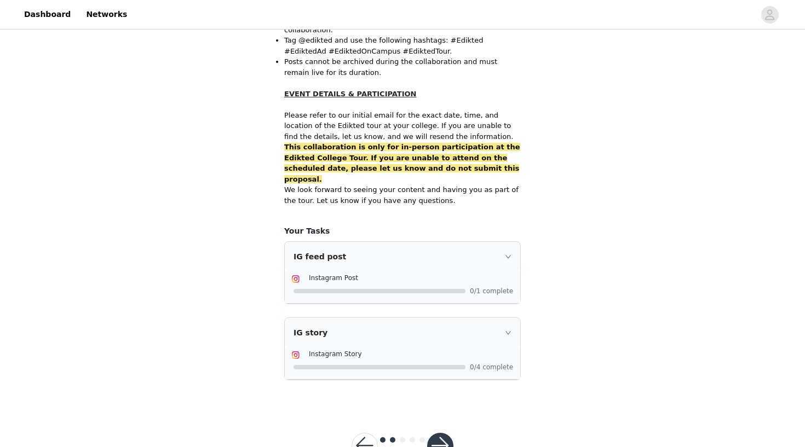
scroll to position [667, 0]
click at [439, 434] on button "button" at bounding box center [440, 447] width 26 height 26
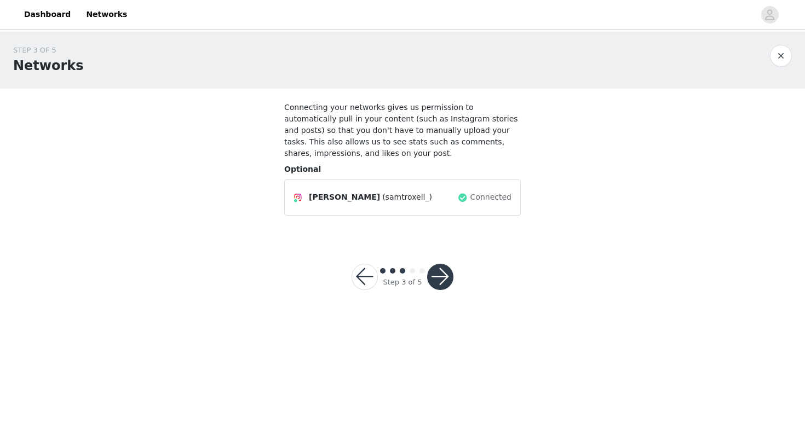
click at [444, 277] on button "button" at bounding box center [440, 277] width 26 height 26
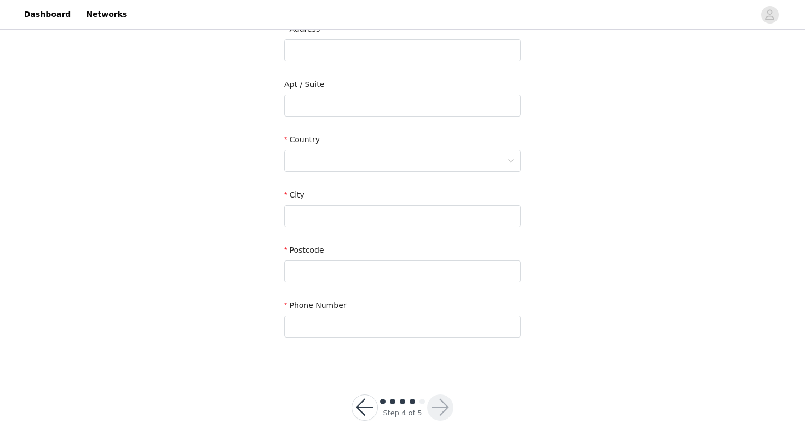
scroll to position [244, 0]
type input "[EMAIL_ADDRESS][US_STATE][DOMAIN_NAME]"
click at [367, 404] on button "button" at bounding box center [365, 408] width 26 height 26
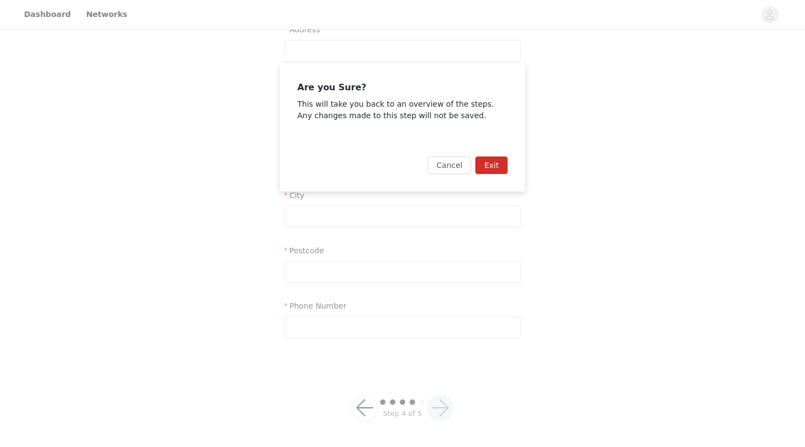
click at [489, 171] on button "Exit" at bounding box center [491, 166] width 32 height 18
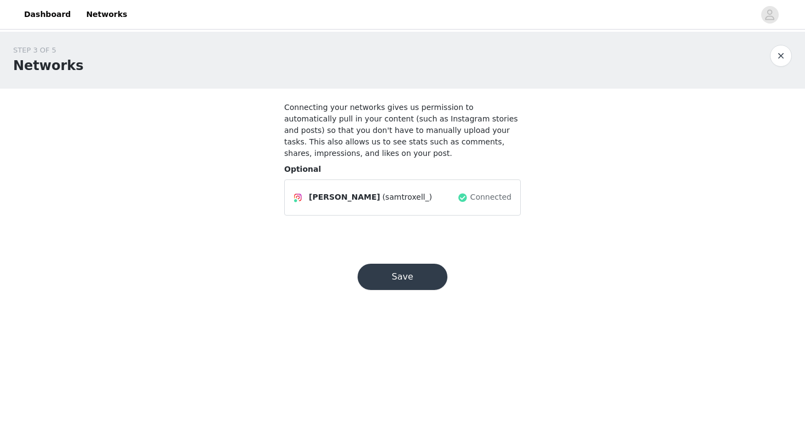
click at [391, 300] on div "Save" at bounding box center [402, 277] width 116 height 53
click at [391, 274] on button "Save" at bounding box center [403, 277] width 90 height 26
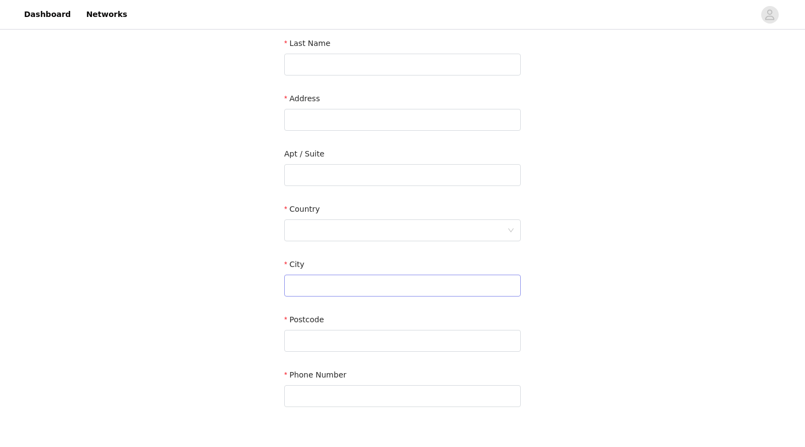
scroll to position [37, 0]
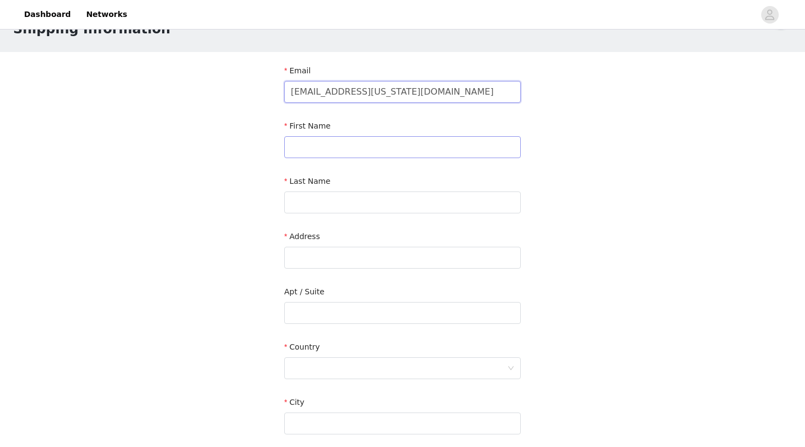
type input "[EMAIL_ADDRESS][US_STATE][DOMAIN_NAME]"
type input "[PERSON_NAME]"
type input "[STREET_ADDRESS]"
click at [348, 317] on input "text" at bounding box center [402, 313] width 237 height 22
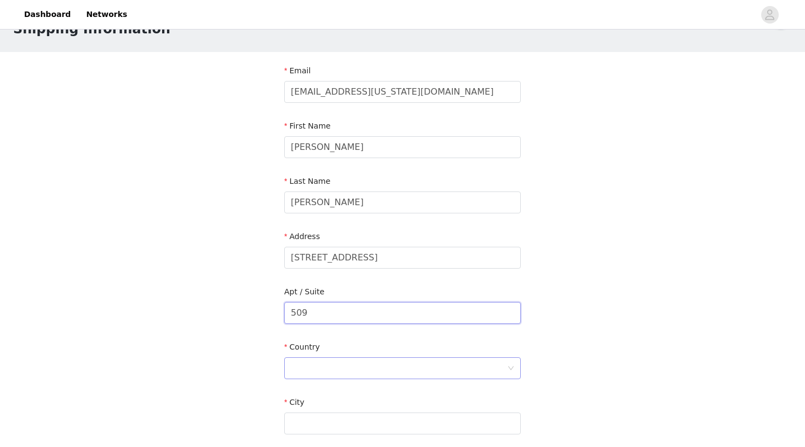
type input "509"
click at [348, 377] on div at bounding box center [399, 368] width 216 height 21
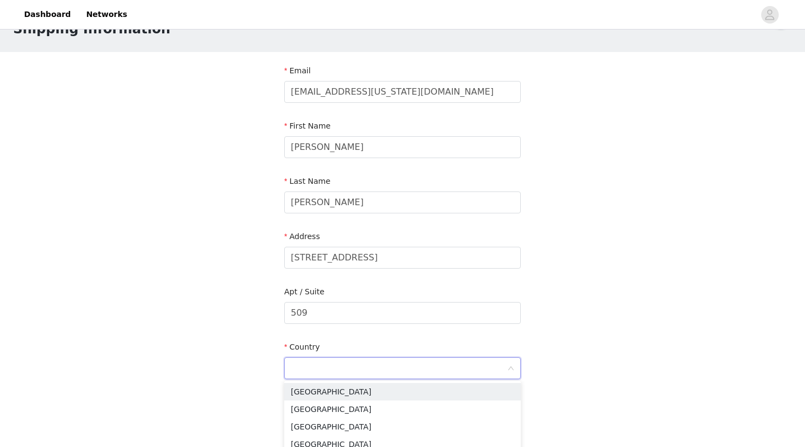
click at [348, 372] on input at bounding box center [399, 368] width 216 height 21
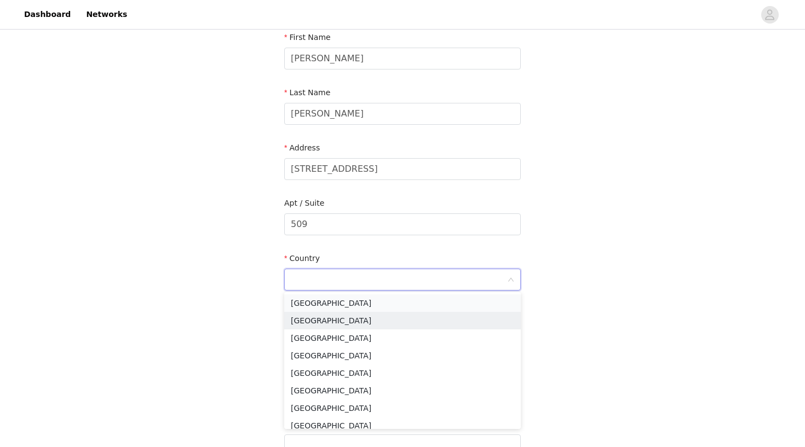
scroll to position [0, 0]
click at [346, 306] on li "[GEOGRAPHIC_DATA]" at bounding box center [402, 304] width 237 height 18
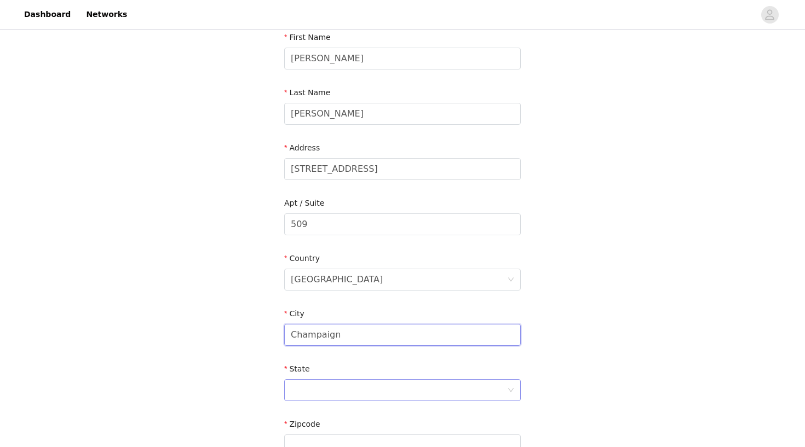
type input "Champaign"
click at [354, 387] on div at bounding box center [399, 390] width 216 height 21
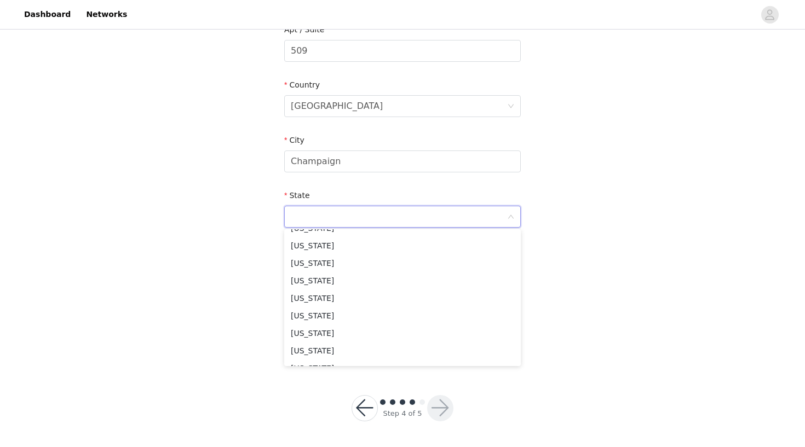
scroll to position [281, 0]
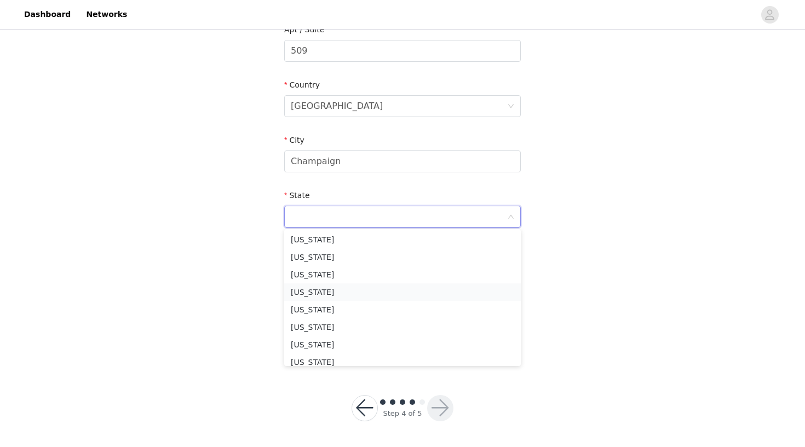
click at [350, 294] on li "[US_STATE]" at bounding box center [402, 293] width 237 height 18
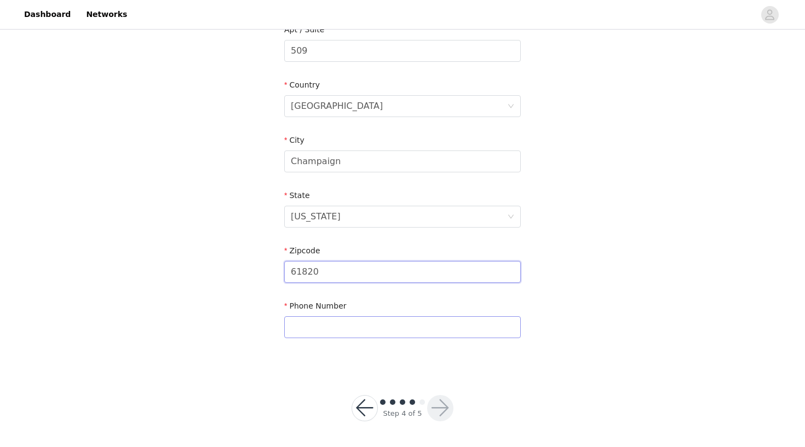
type input "61820"
type input "7087100890"
click at [441, 399] on button "button" at bounding box center [440, 408] width 26 height 26
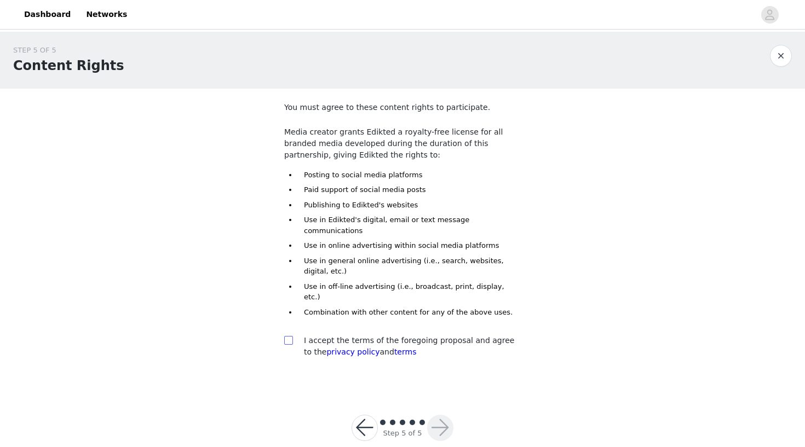
click at [290, 336] on input "checkbox" at bounding box center [288, 340] width 8 height 8
checkbox input "true"
click at [441, 415] on button "button" at bounding box center [440, 428] width 26 height 26
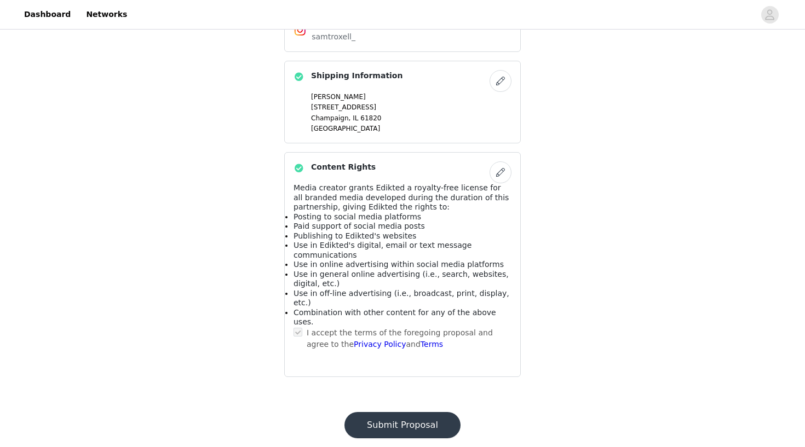
scroll to position [634, 0]
click at [423, 413] on button "Submit Proposal" at bounding box center [402, 426] width 116 height 26
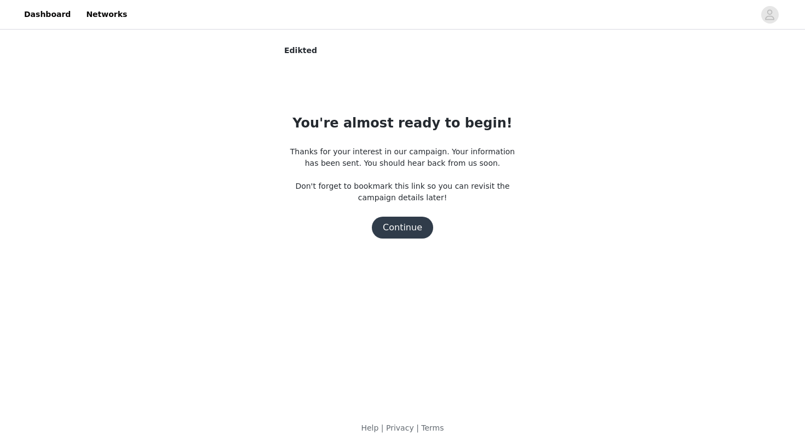
scroll to position [0, 0]
click at [408, 233] on button "Continue" at bounding box center [402, 228] width 61 height 22
